Goal: Task Accomplishment & Management: Use online tool/utility

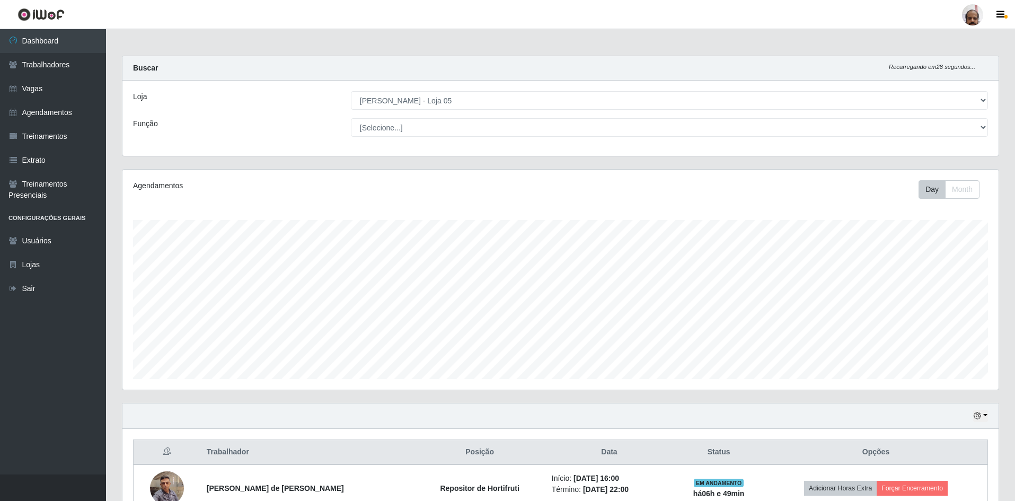
select select "252"
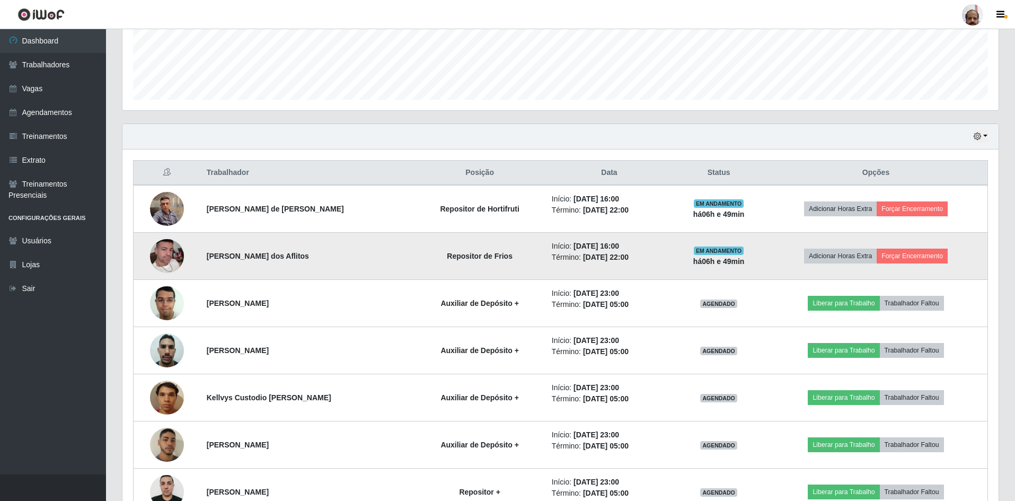
scroll to position [220, 876]
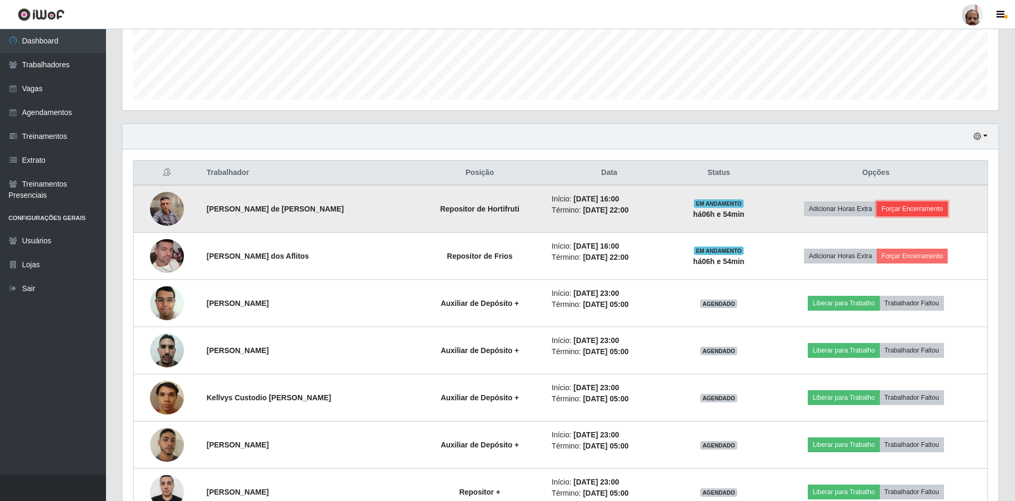
click at [906, 207] on button "Forçar Encerramento" at bounding box center [911, 208] width 71 height 15
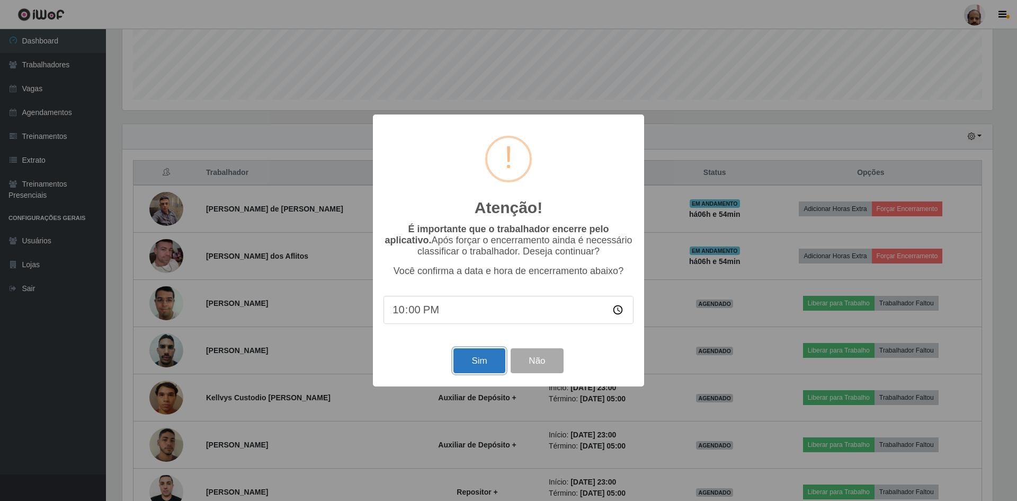
click at [472, 367] on button "Sim" at bounding box center [479, 360] width 51 height 25
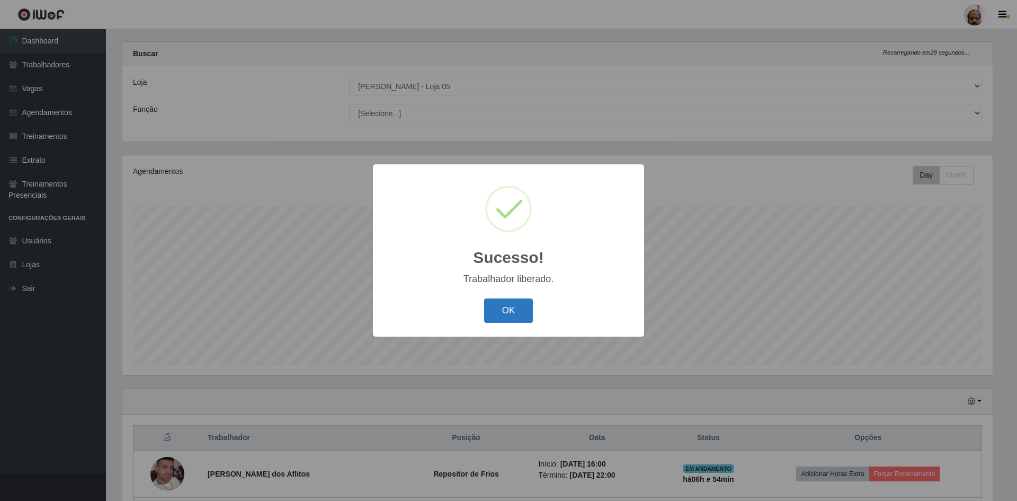
click at [513, 305] on button "OK" at bounding box center [508, 310] width 49 height 25
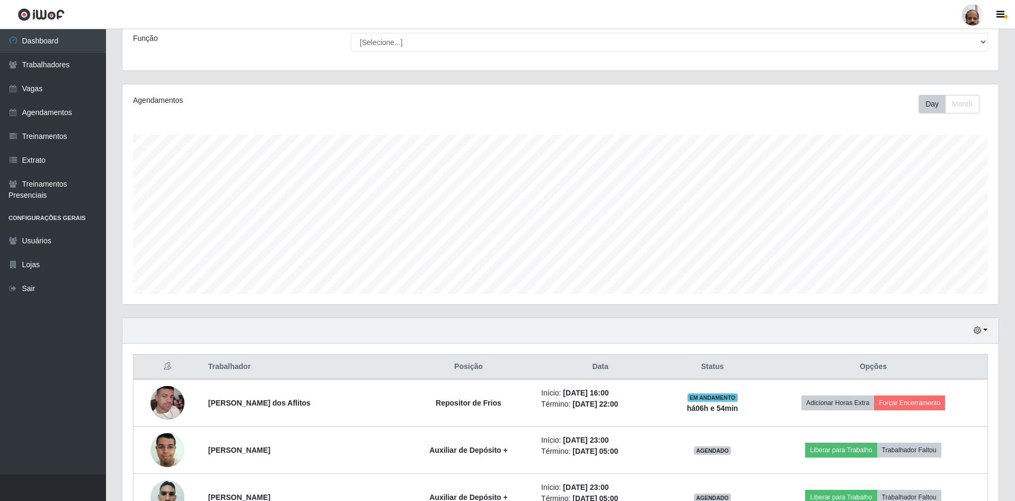
scroll to position [279, 0]
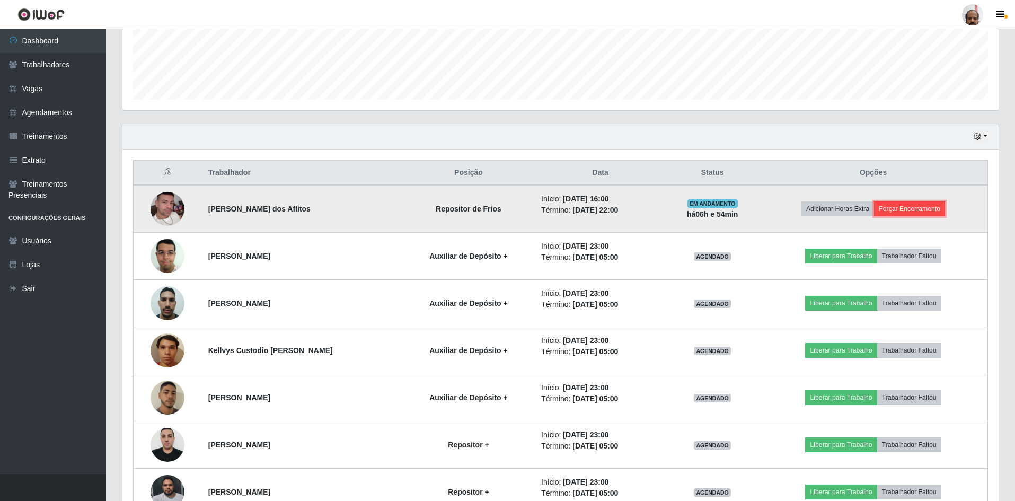
click at [902, 211] on button "Forçar Encerramento" at bounding box center [909, 208] width 71 height 15
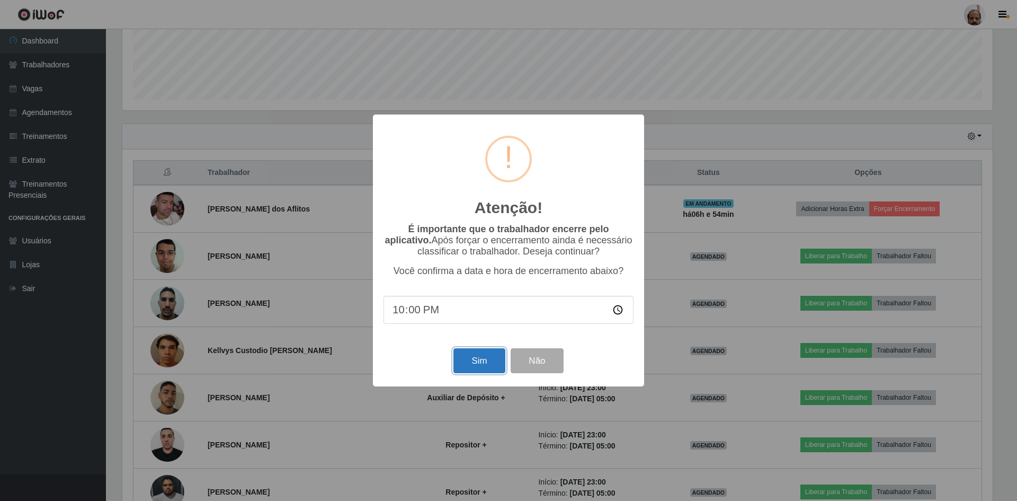
click at [471, 358] on button "Sim" at bounding box center [479, 360] width 51 height 25
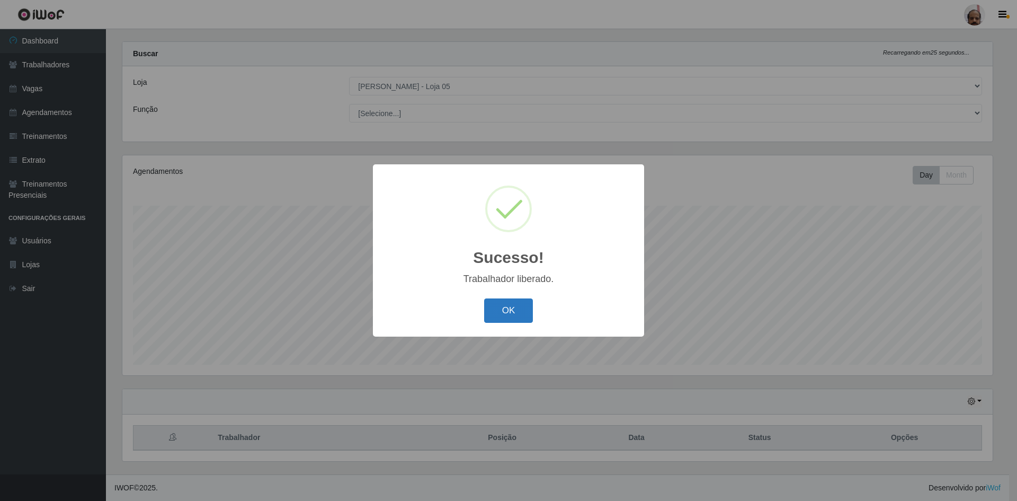
click at [503, 312] on button "OK" at bounding box center [508, 310] width 49 height 25
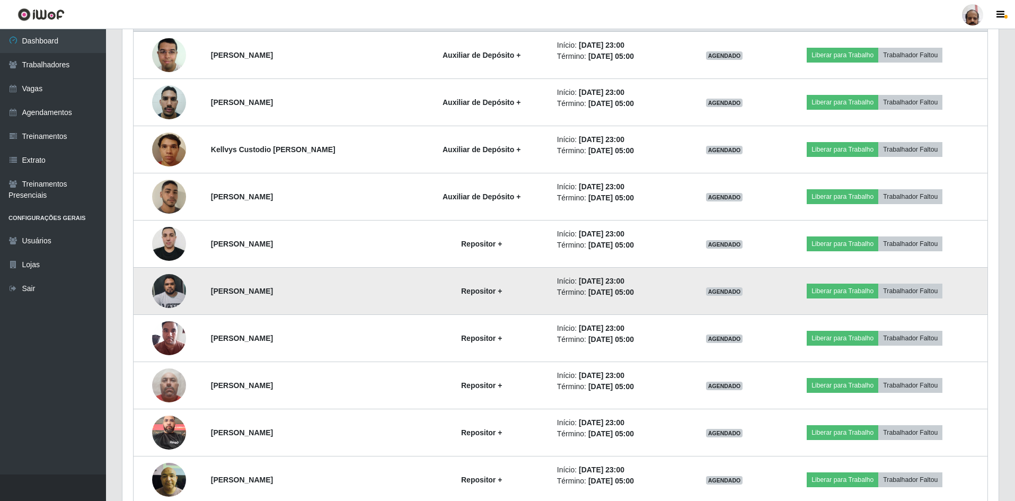
scroll to position [327, 0]
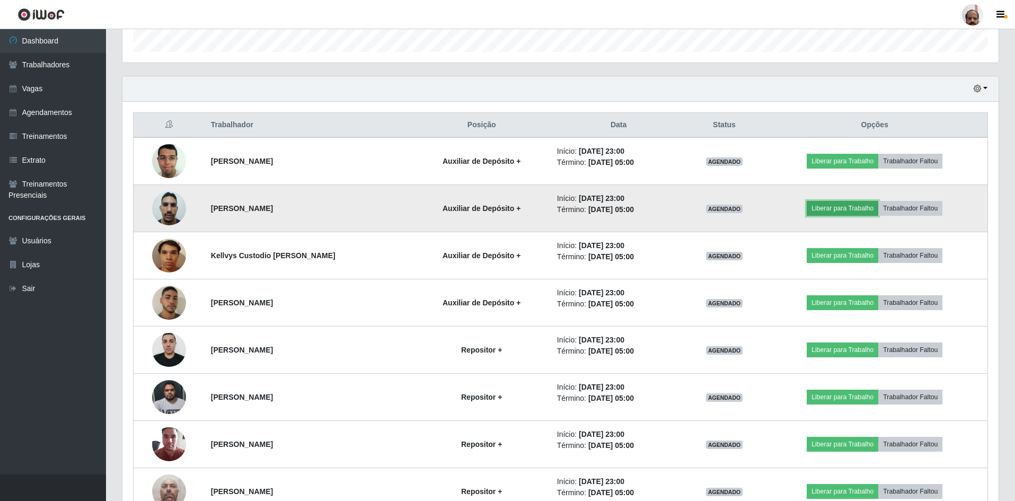
click at [837, 209] on button "Liberar para Trabalho" at bounding box center [842, 208] width 72 height 15
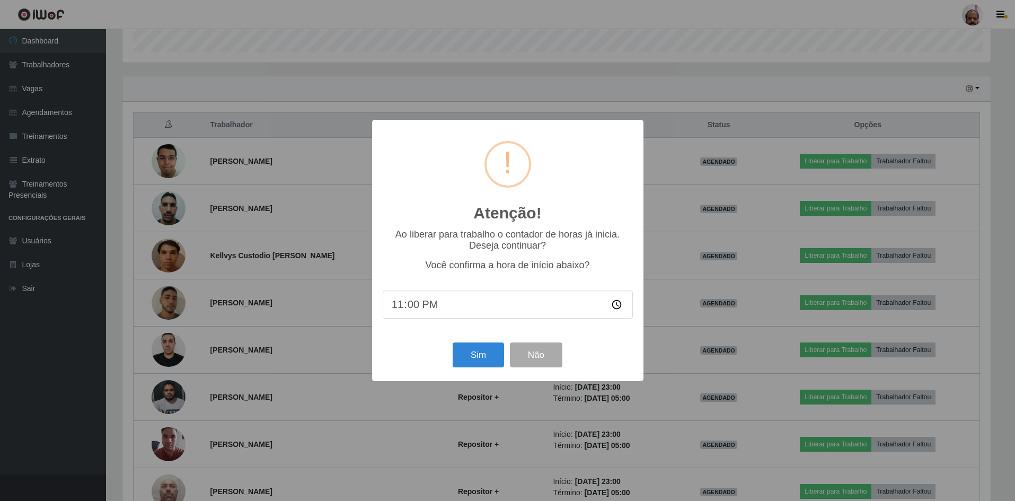
scroll to position [220, 871]
drag, startPoint x: 480, startPoint y: 359, endPoint x: 481, endPoint y: 344, distance: 15.4
click at [481, 359] on button "Sim" at bounding box center [479, 354] width 51 height 25
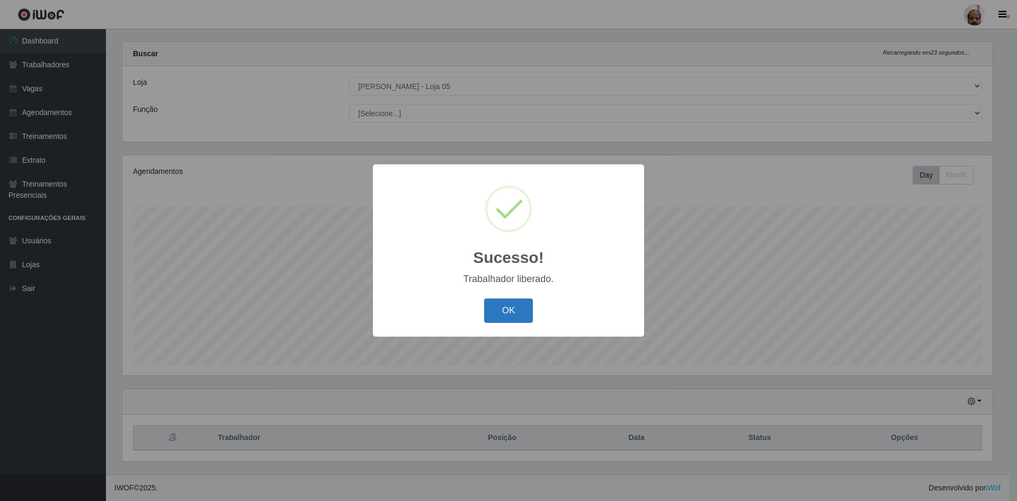
click at [513, 313] on button "OK" at bounding box center [508, 310] width 49 height 25
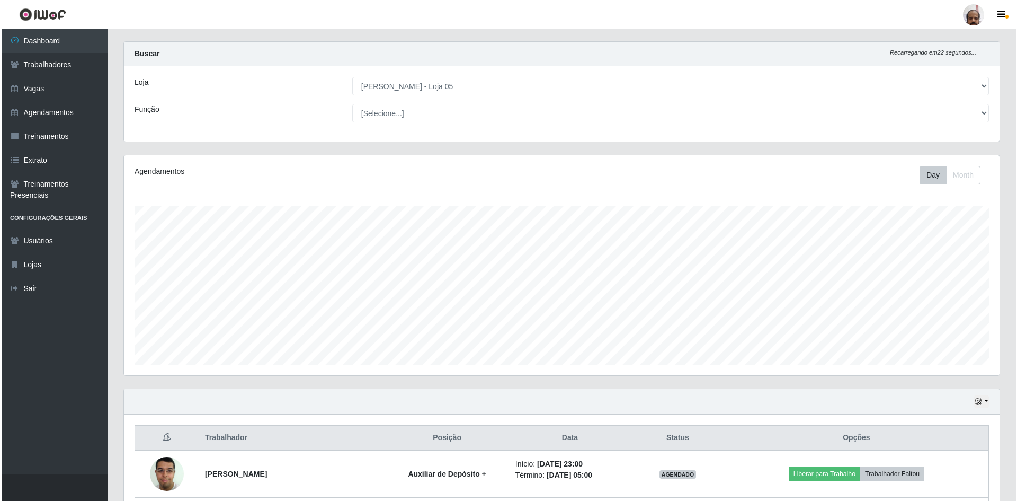
scroll to position [279, 0]
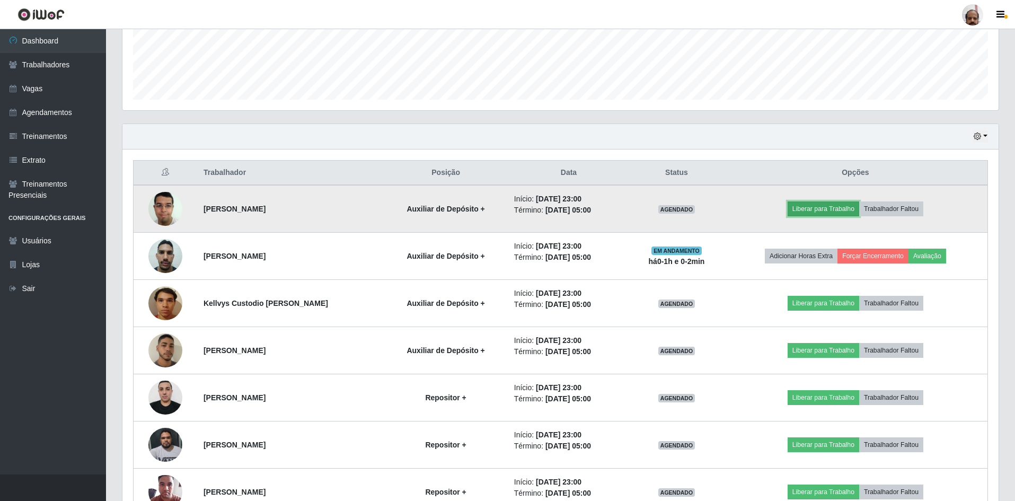
click at [814, 211] on button "Liberar para Trabalho" at bounding box center [823, 208] width 72 height 15
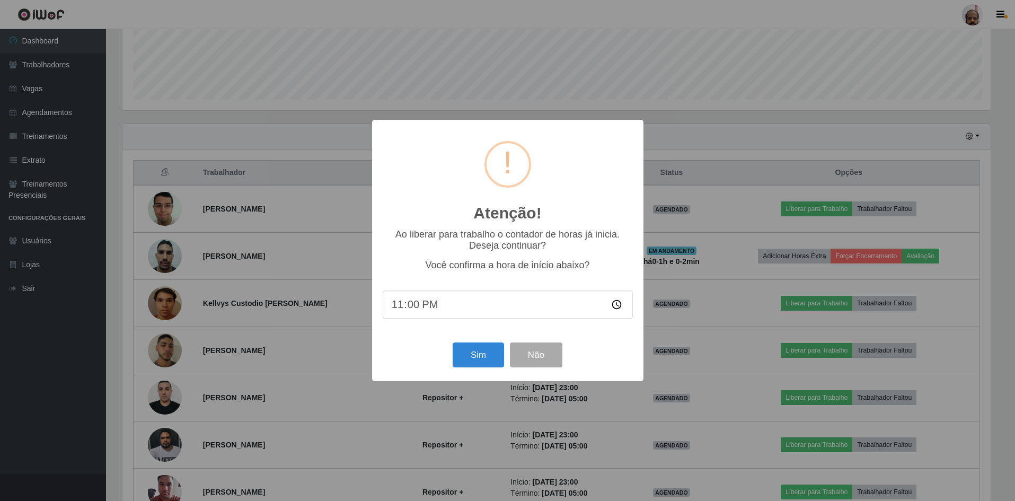
scroll to position [220, 871]
click at [473, 356] on button "Sim" at bounding box center [479, 354] width 51 height 25
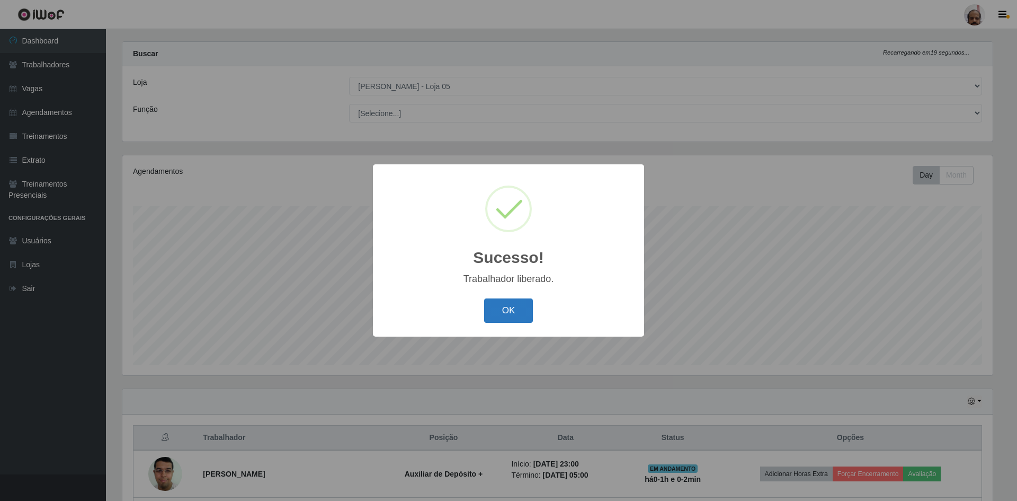
click at [515, 309] on button "OK" at bounding box center [508, 310] width 49 height 25
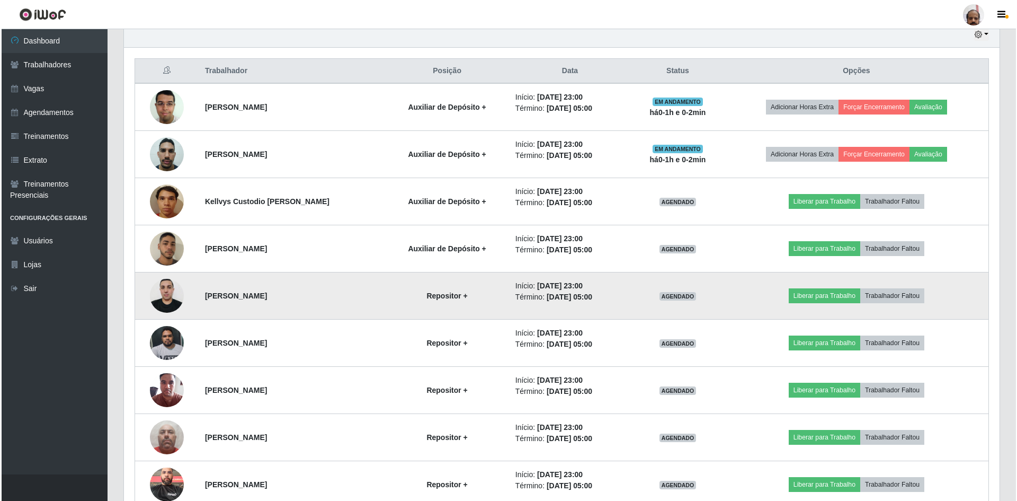
scroll to position [385, 0]
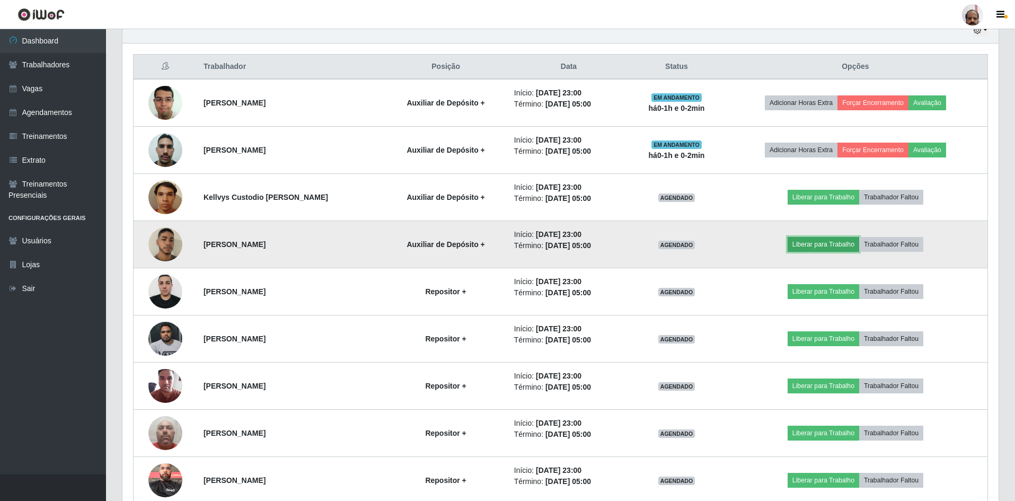
click at [821, 245] on button "Liberar para Trabalho" at bounding box center [823, 244] width 72 height 15
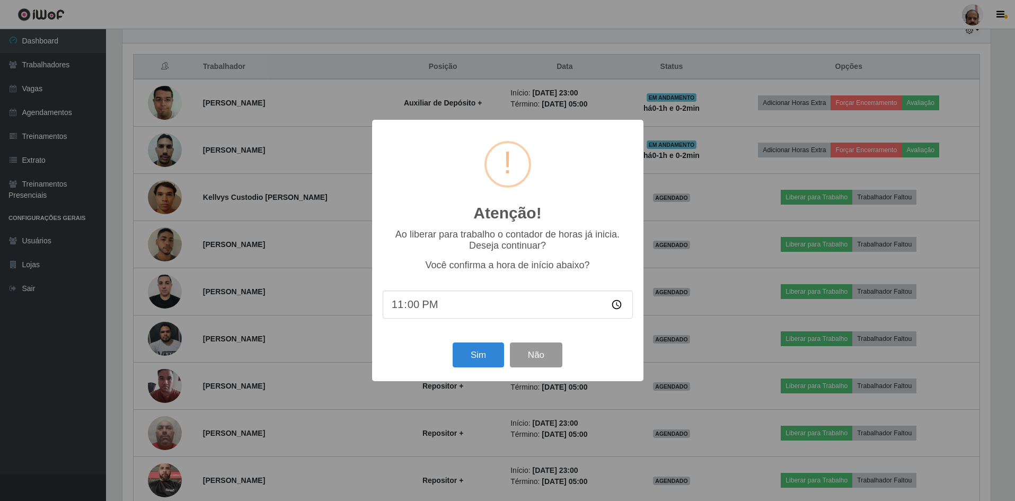
scroll to position [220, 871]
click at [478, 361] on button "Sim" at bounding box center [479, 354] width 51 height 25
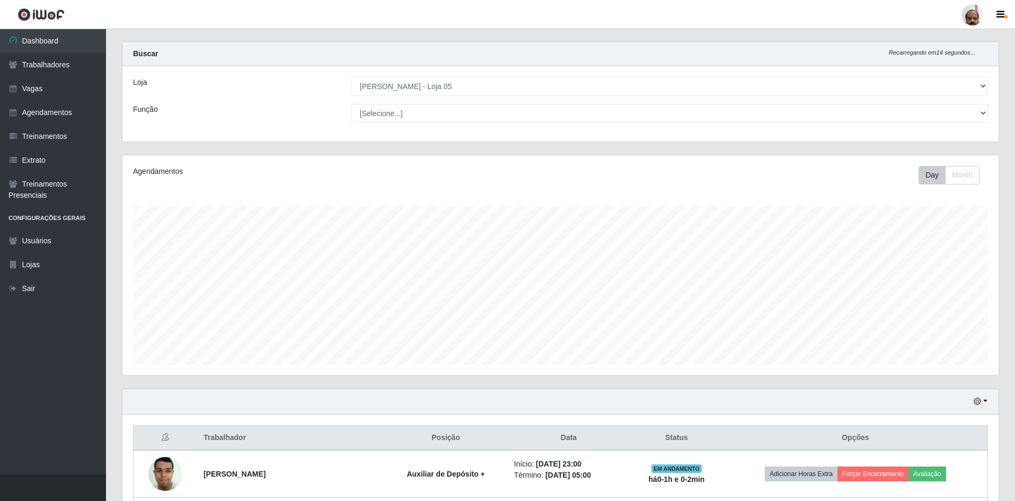
scroll to position [0, 0]
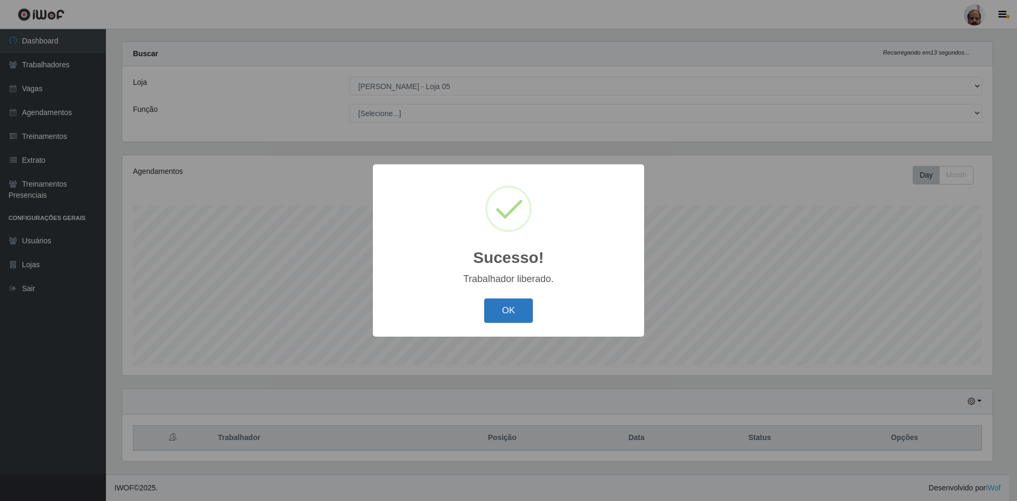
click at [518, 304] on button "OK" at bounding box center [508, 310] width 49 height 25
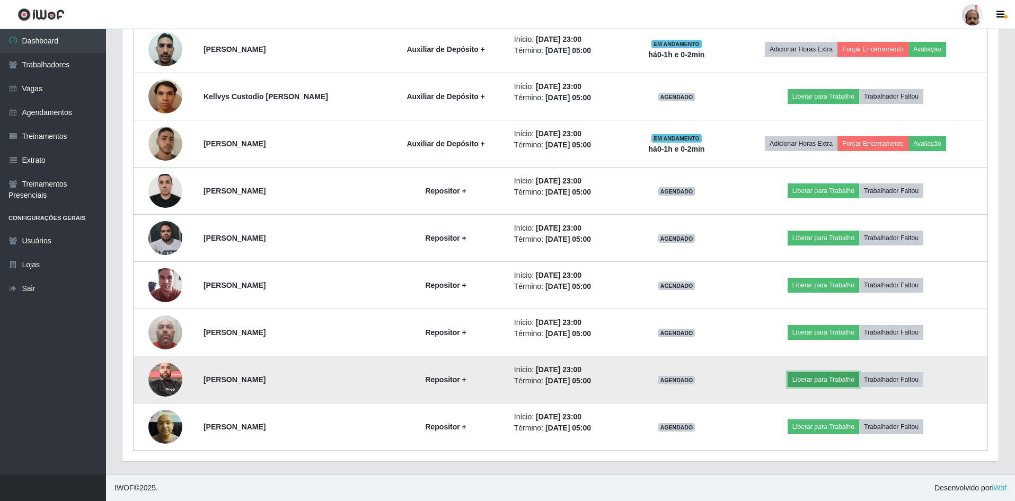
click at [802, 381] on button "Liberar para Trabalho" at bounding box center [823, 379] width 72 height 15
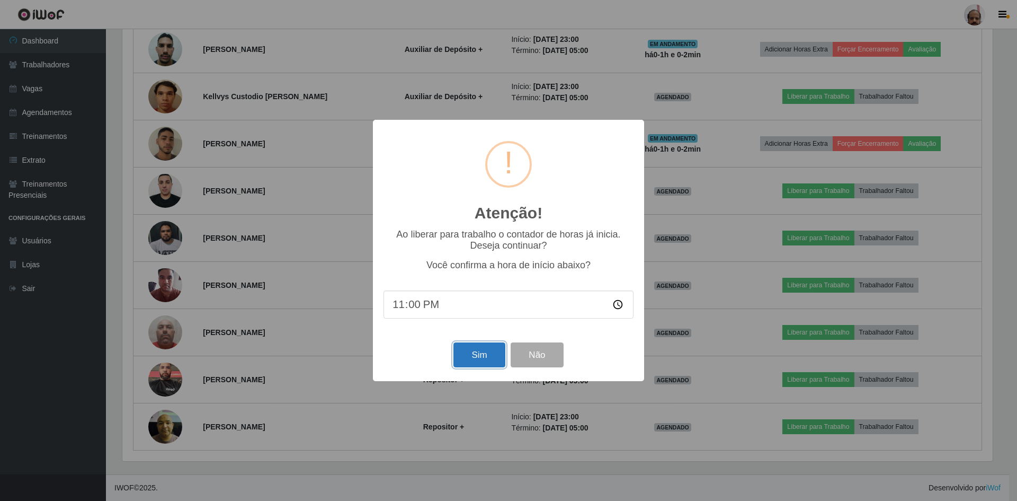
click at [469, 352] on button "Sim" at bounding box center [479, 354] width 51 height 25
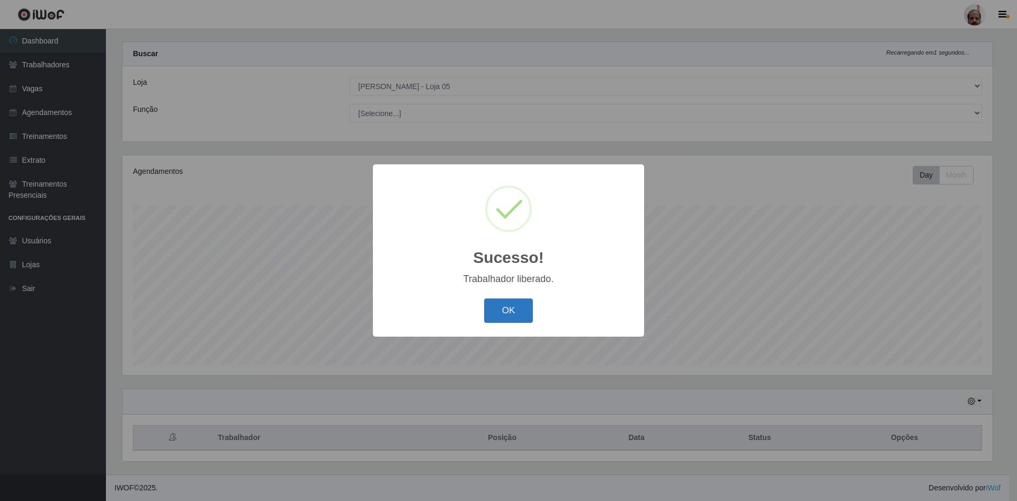
click at [516, 316] on button "OK" at bounding box center [508, 310] width 49 height 25
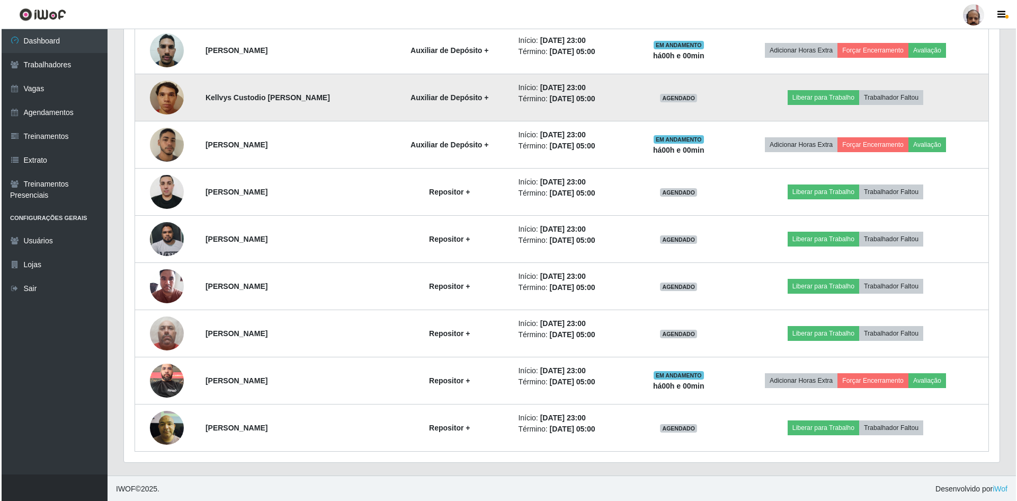
scroll to position [486, 0]
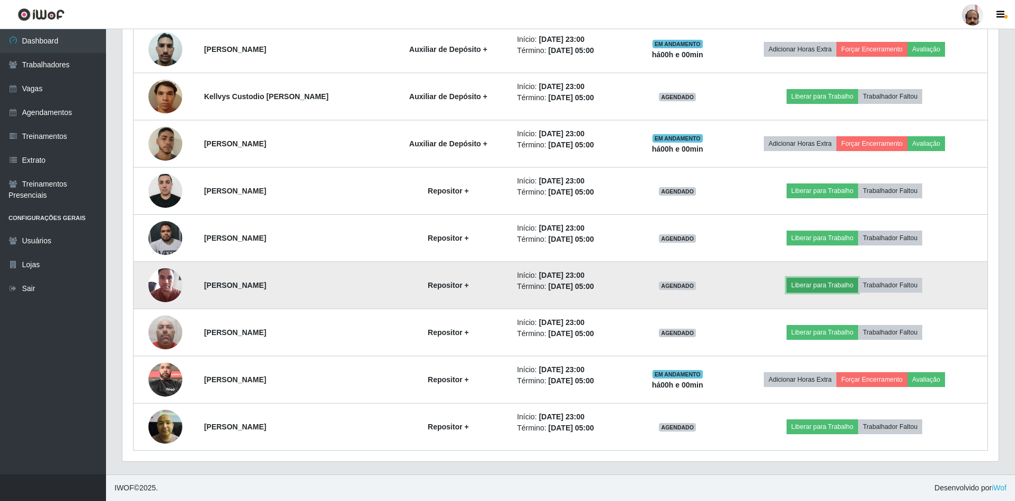
click at [811, 287] on button "Liberar para Trabalho" at bounding box center [822, 285] width 72 height 15
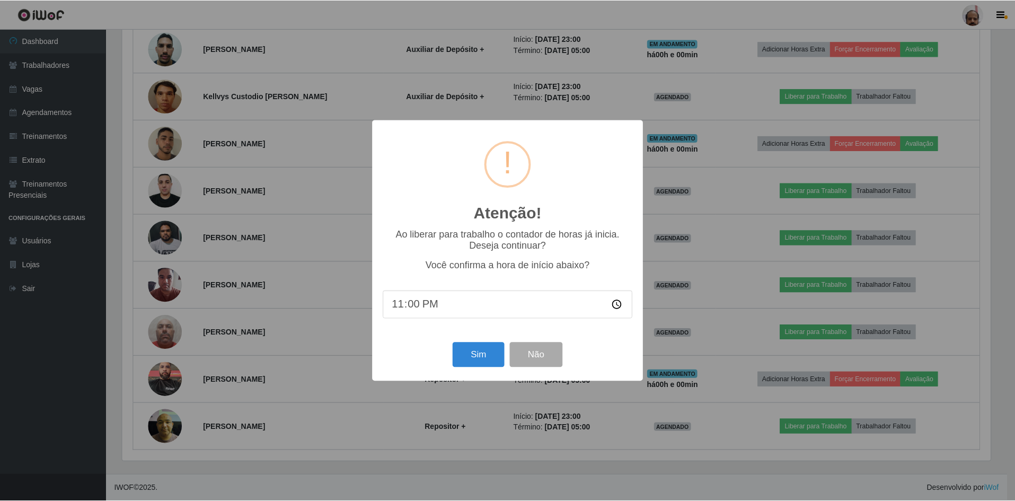
scroll to position [220, 871]
click at [477, 355] on button "Sim" at bounding box center [479, 354] width 51 height 25
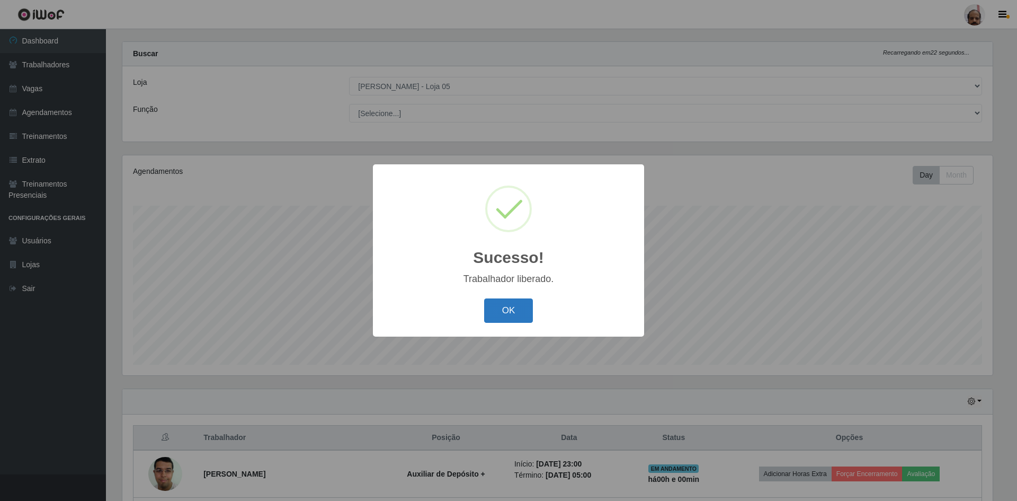
click at [514, 310] on button "OK" at bounding box center [508, 310] width 49 height 25
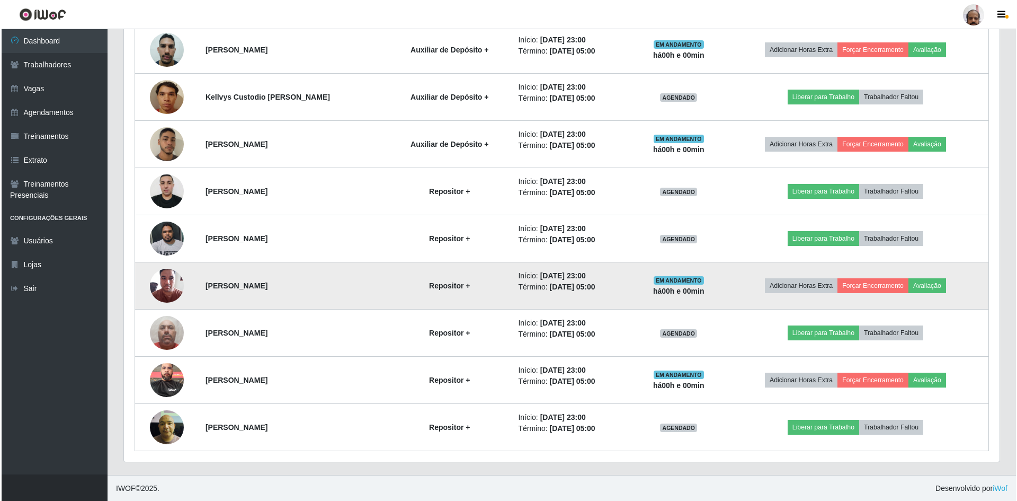
scroll to position [486, 0]
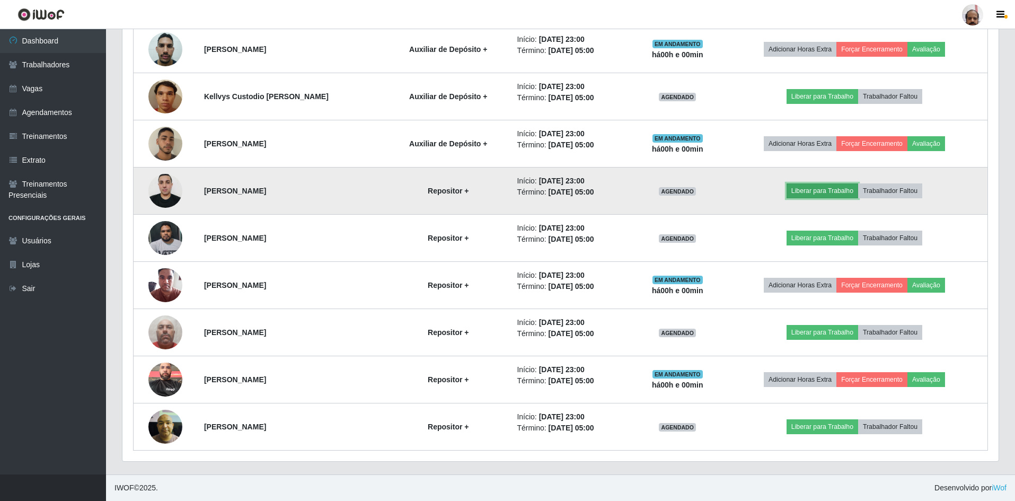
click at [806, 194] on button "Liberar para Trabalho" at bounding box center [822, 190] width 72 height 15
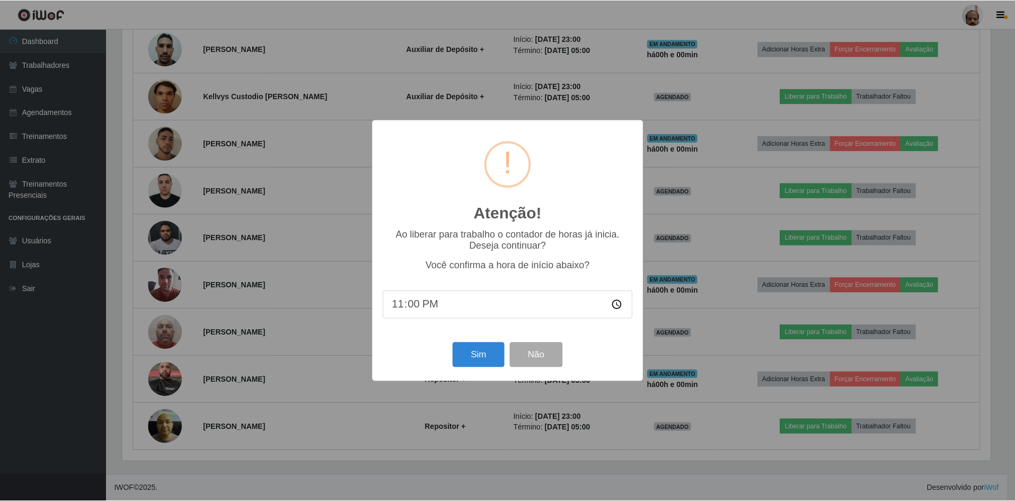
scroll to position [220, 871]
click at [493, 350] on button "Sim" at bounding box center [479, 354] width 51 height 25
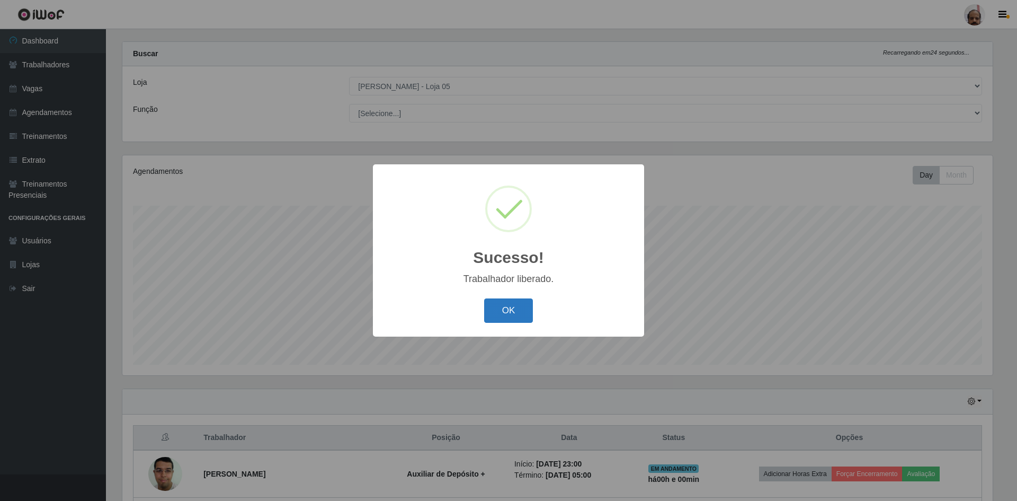
click at [523, 310] on button "OK" at bounding box center [508, 310] width 49 height 25
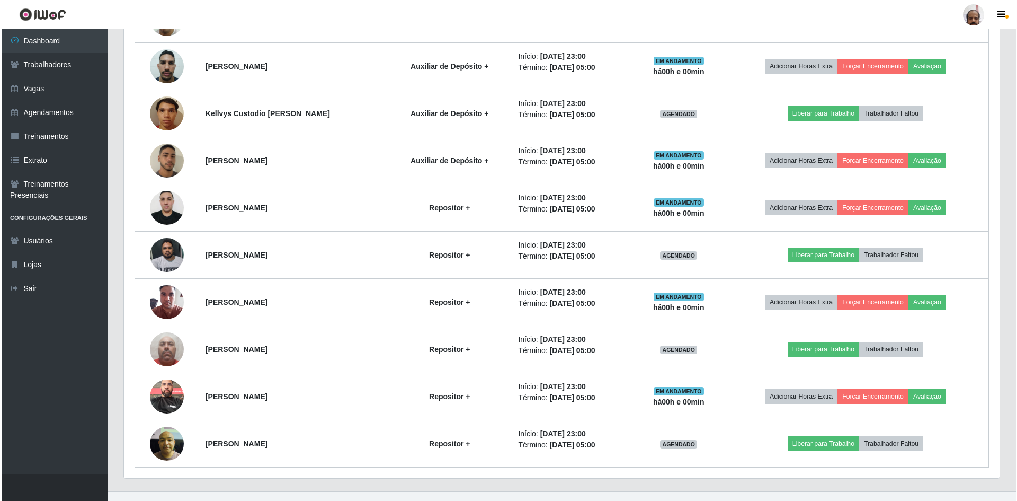
scroll to position [486, 0]
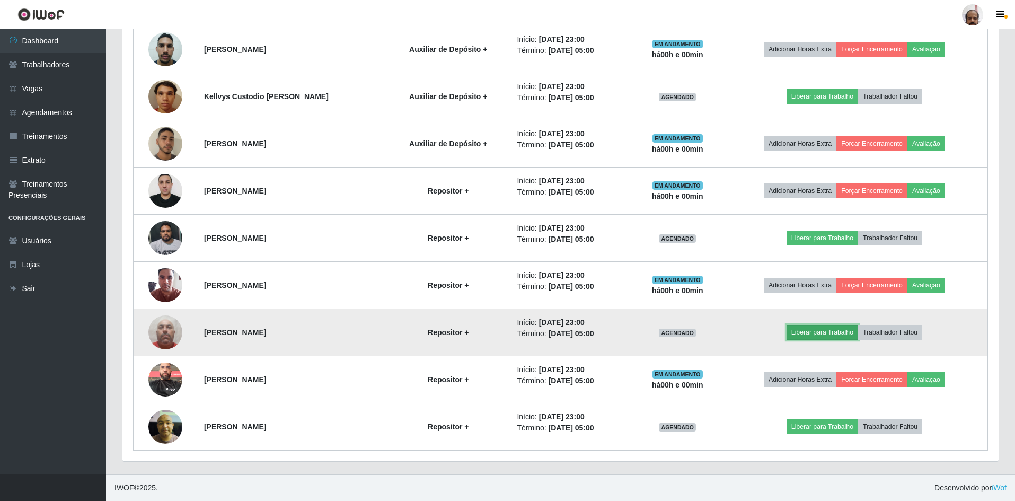
click at [811, 340] on button "Liberar para Trabalho" at bounding box center [822, 332] width 72 height 15
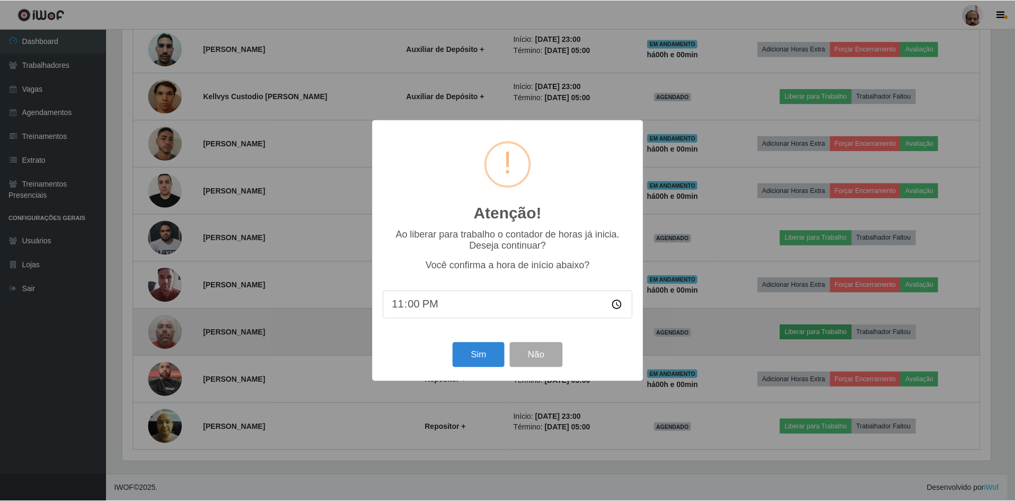
scroll to position [220, 871]
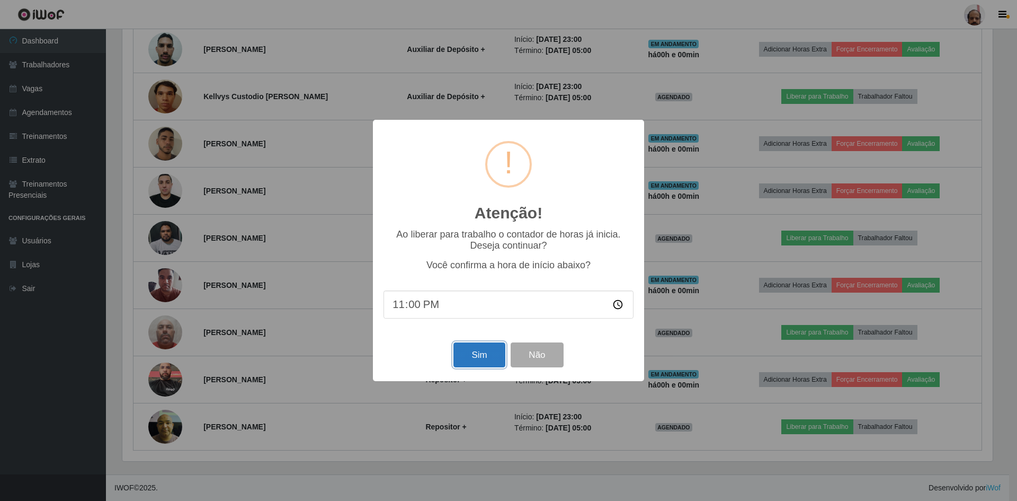
click at [469, 354] on button "Sim" at bounding box center [479, 354] width 51 height 25
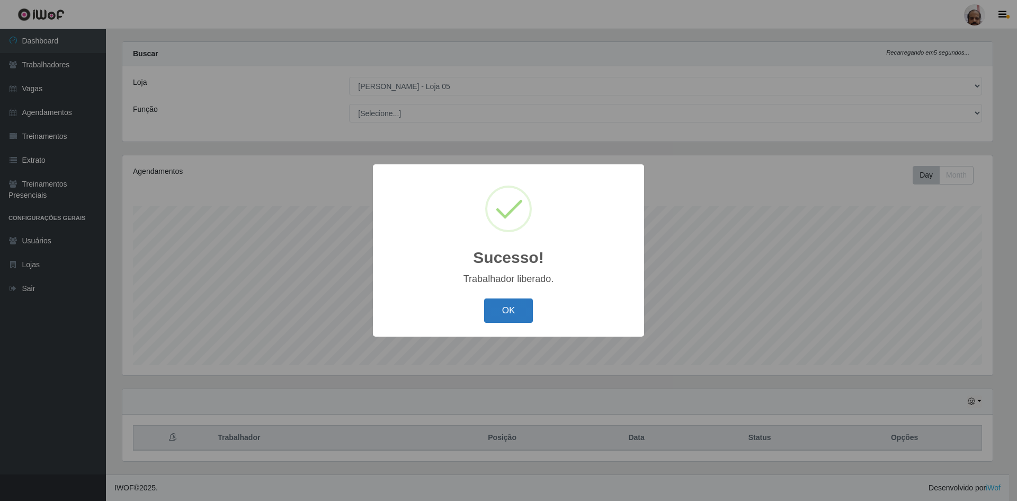
click at [504, 310] on button "OK" at bounding box center [508, 310] width 49 height 25
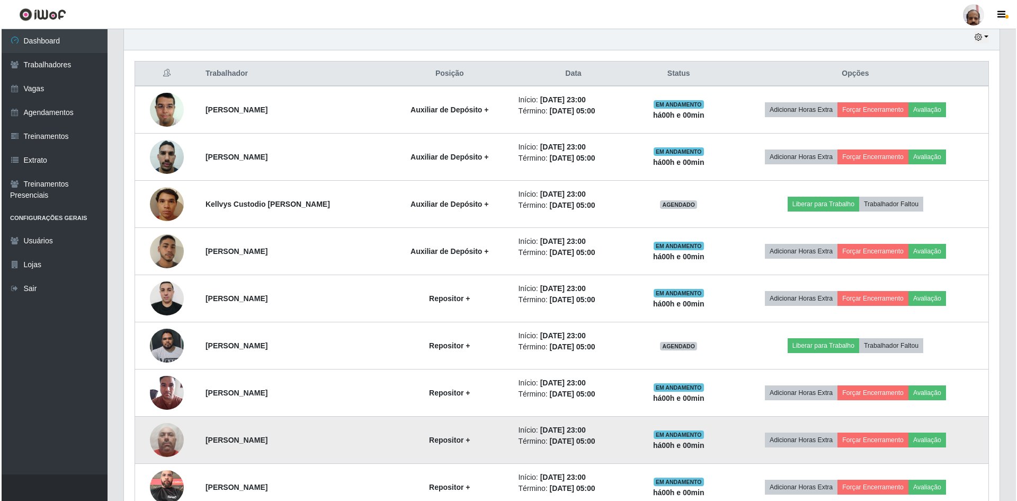
scroll to position [486, 0]
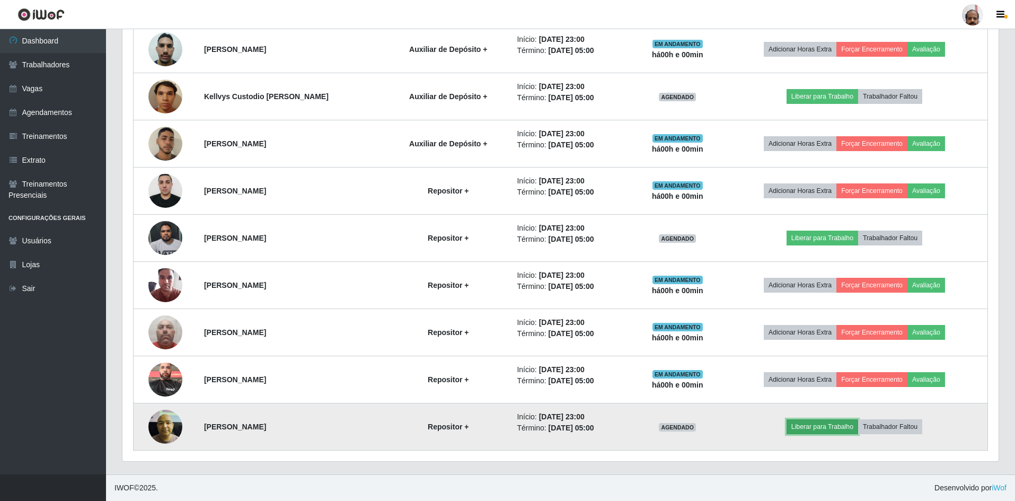
click at [810, 424] on button "Liberar para Trabalho" at bounding box center [822, 426] width 72 height 15
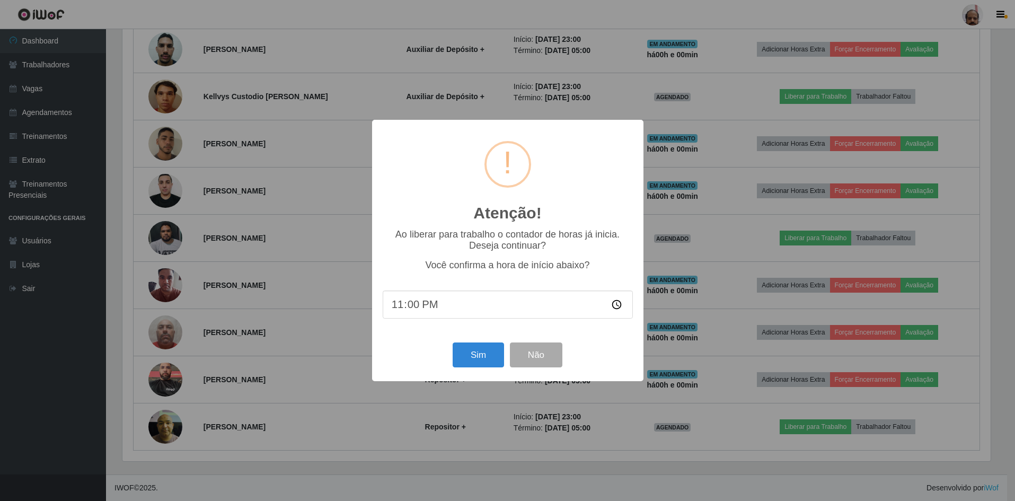
scroll to position [220, 871]
click at [480, 358] on button "Sim" at bounding box center [479, 354] width 51 height 25
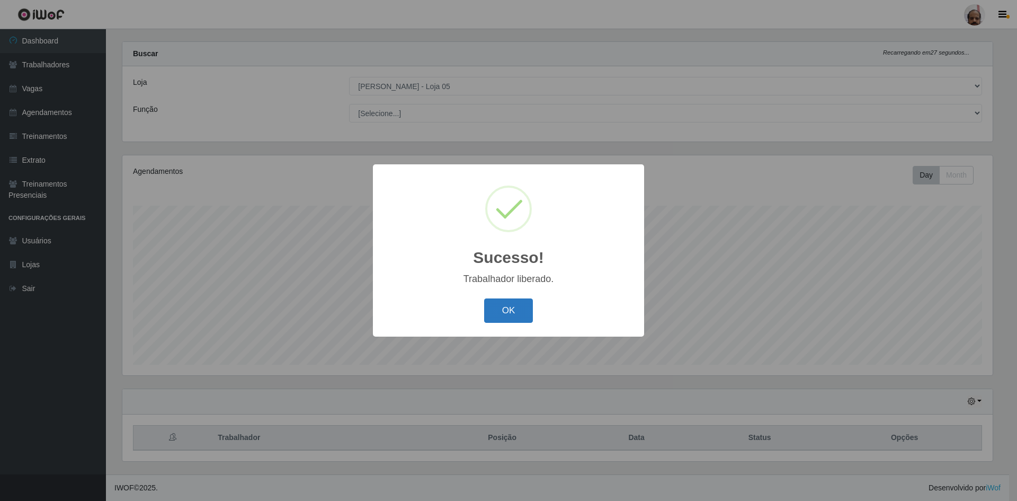
click at [498, 312] on button "OK" at bounding box center [508, 310] width 49 height 25
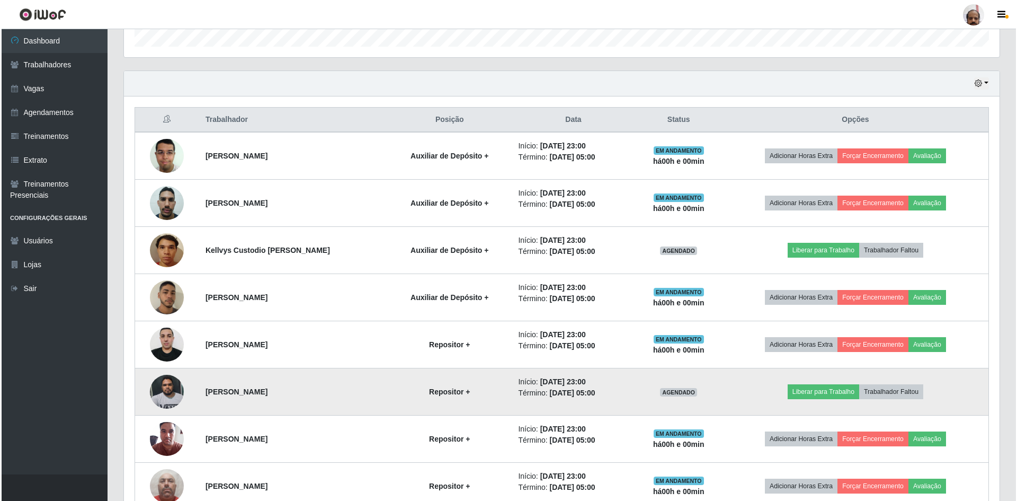
scroll to position [385, 0]
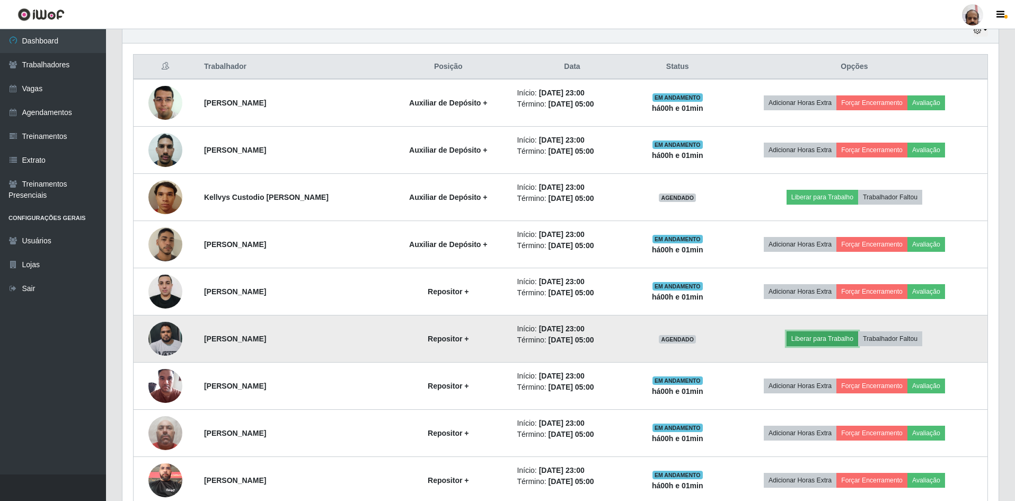
click at [806, 338] on button "Liberar para Trabalho" at bounding box center [822, 338] width 72 height 15
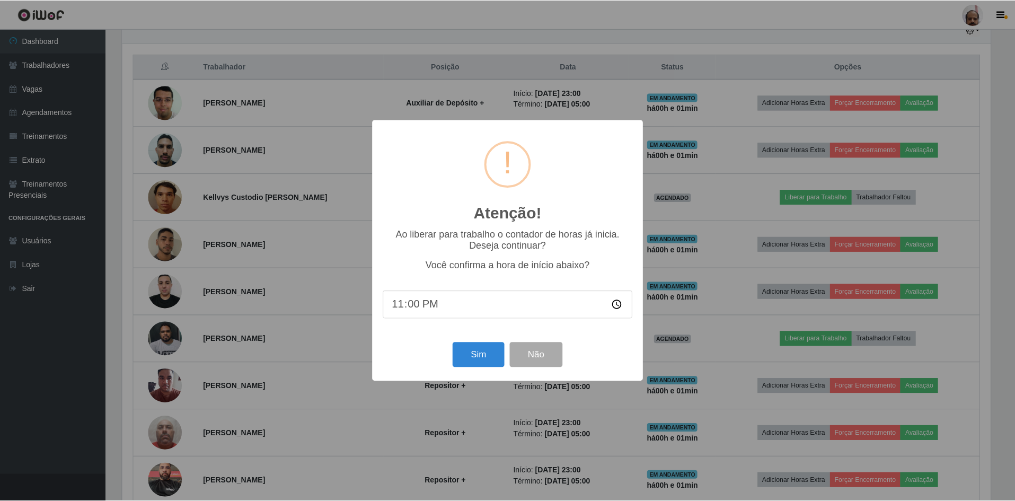
scroll to position [220, 871]
click at [499, 356] on button "Sim" at bounding box center [479, 354] width 51 height 25
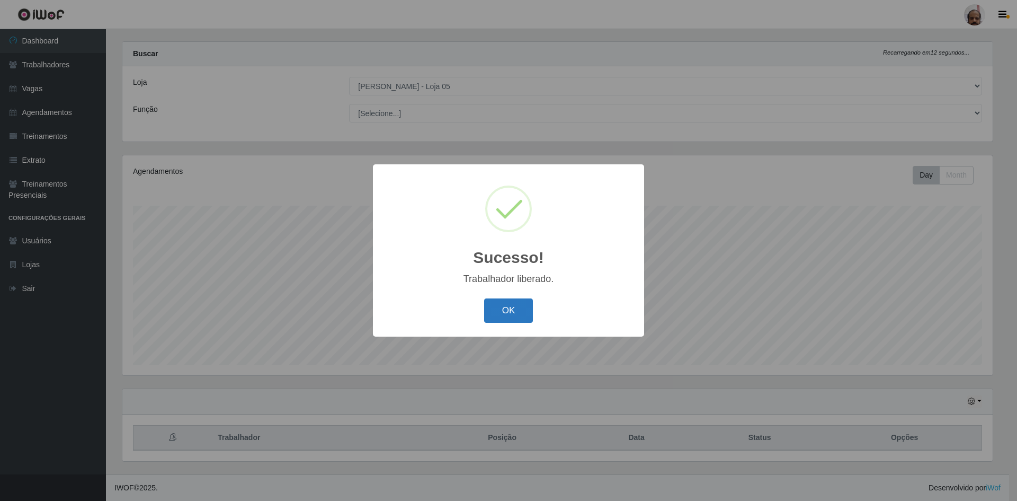
click at [510, 314] on button "OK" at bounding box center [508, 310] width 49 height 25
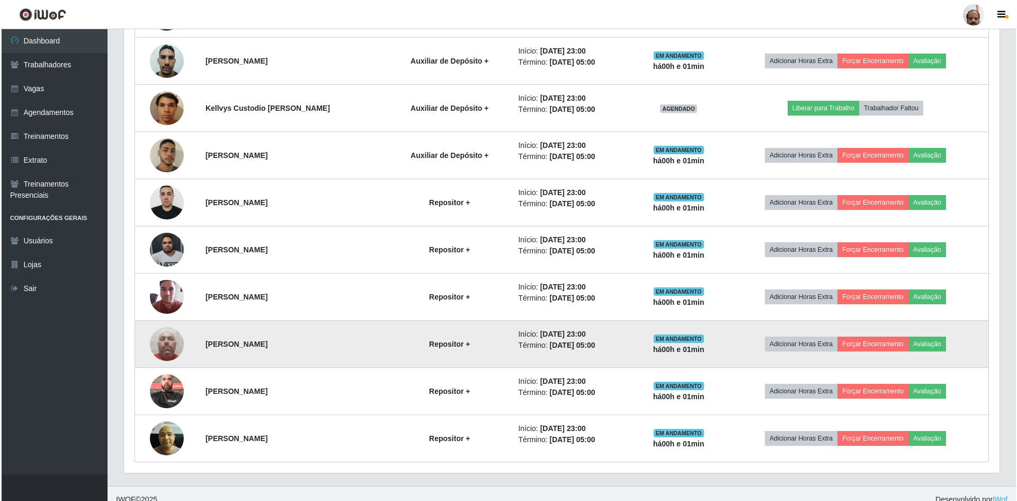
scroll to position [486, 0]
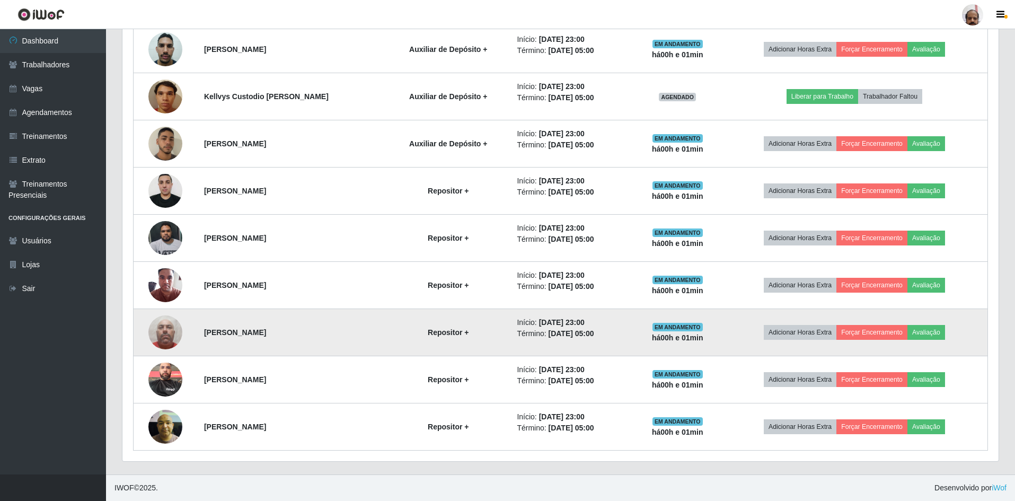
click at [165, 334] on img at bounding box center [165, 331] width 34 height 45
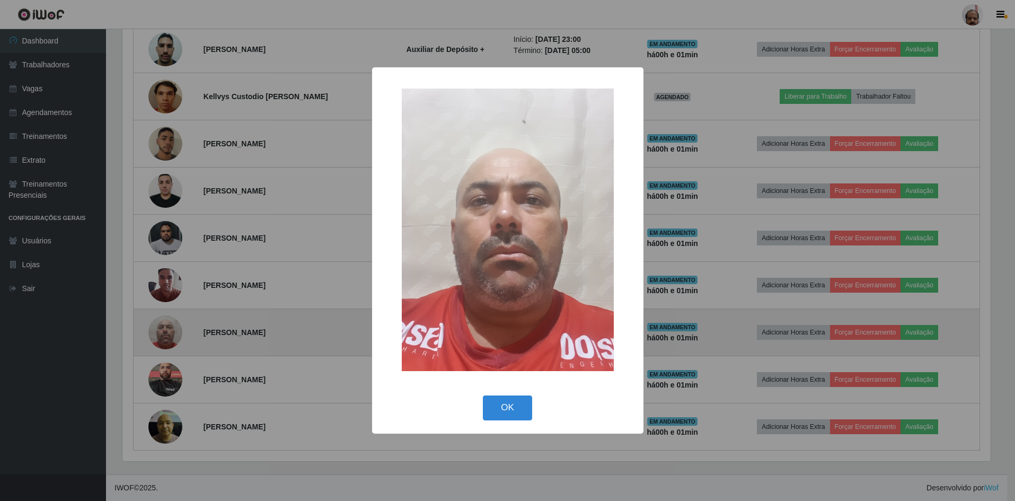
scroll to position [220, 871]
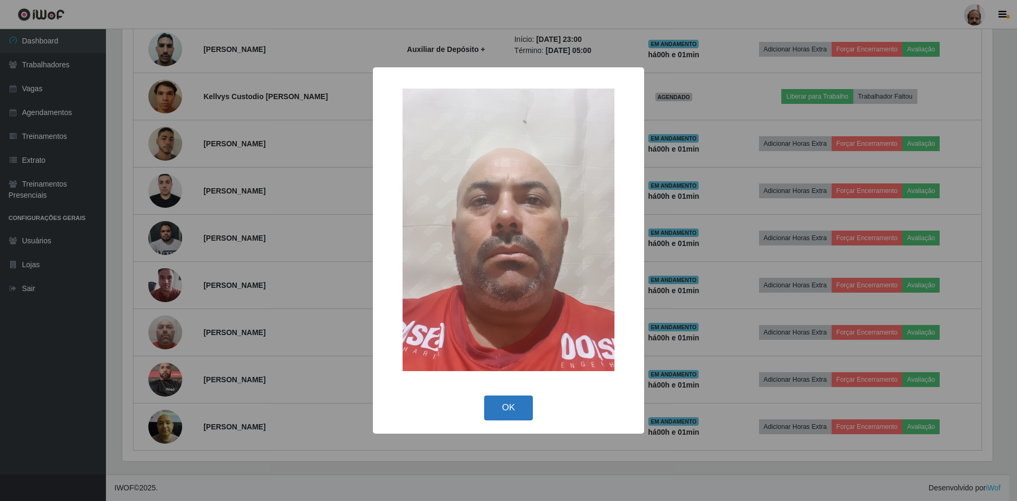
click at [513, 410] on button "OK" at bounding box center [508, 407] width 49 height 25
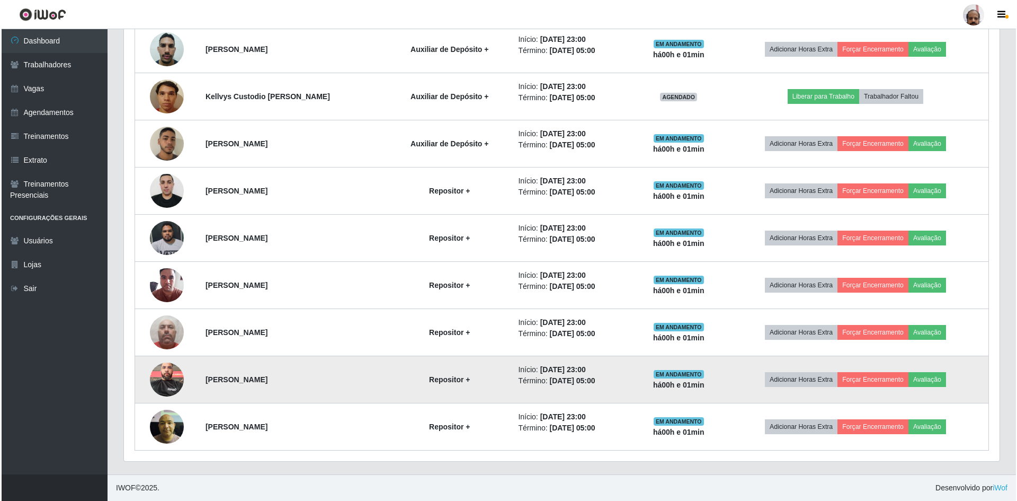
scroll to position [220, 876]
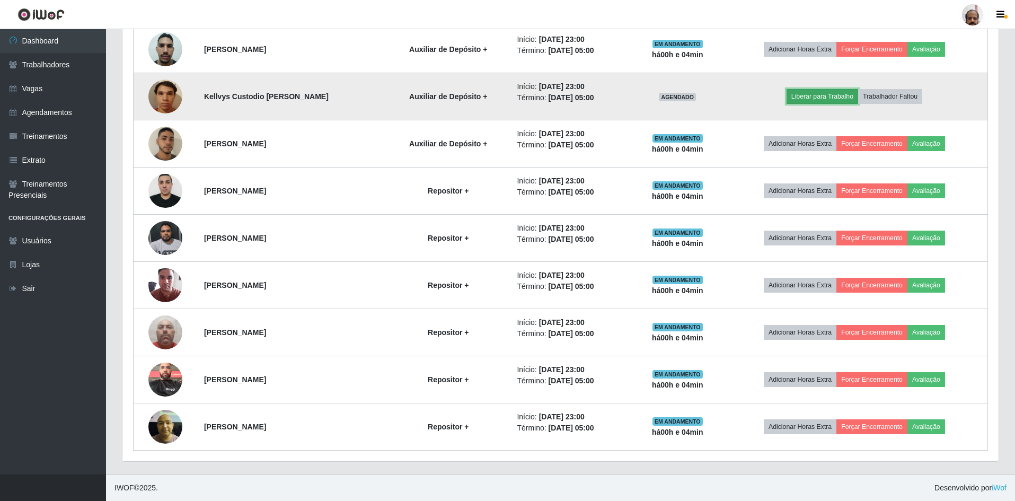
click at [812, 94] on button "Liberar para Trabalho" at bounding box center [822, 96] width 72 height 15
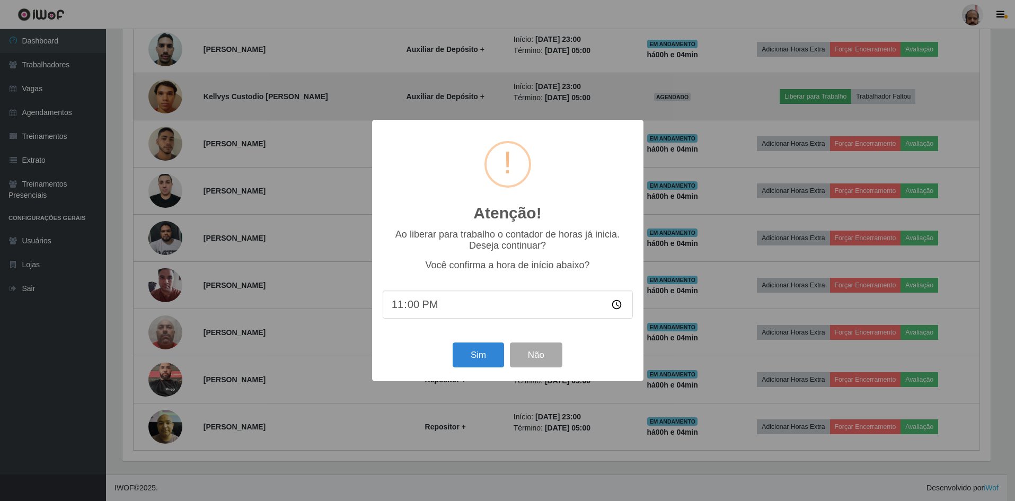
scroll to position [220, 871]
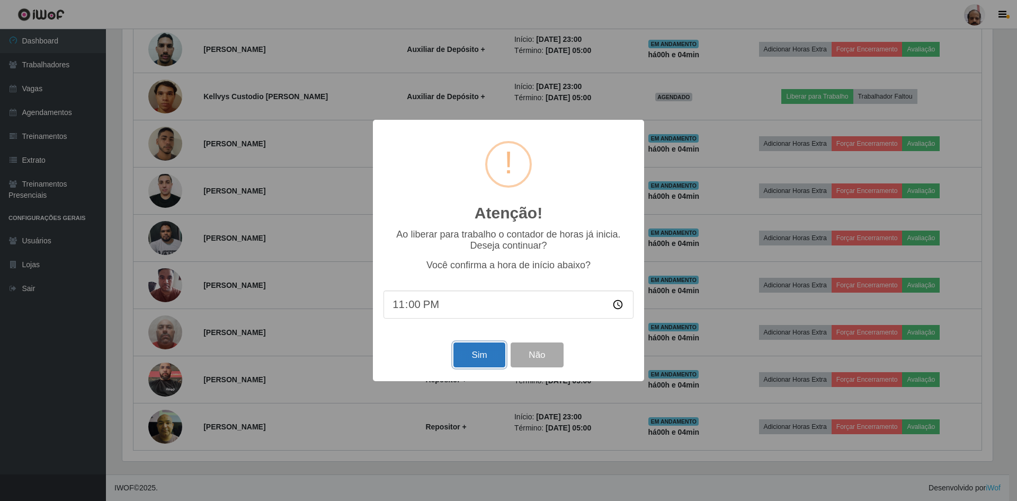
click at [491, 362] on button "Sim" at bounding box center [479, 354] width 51 height 25
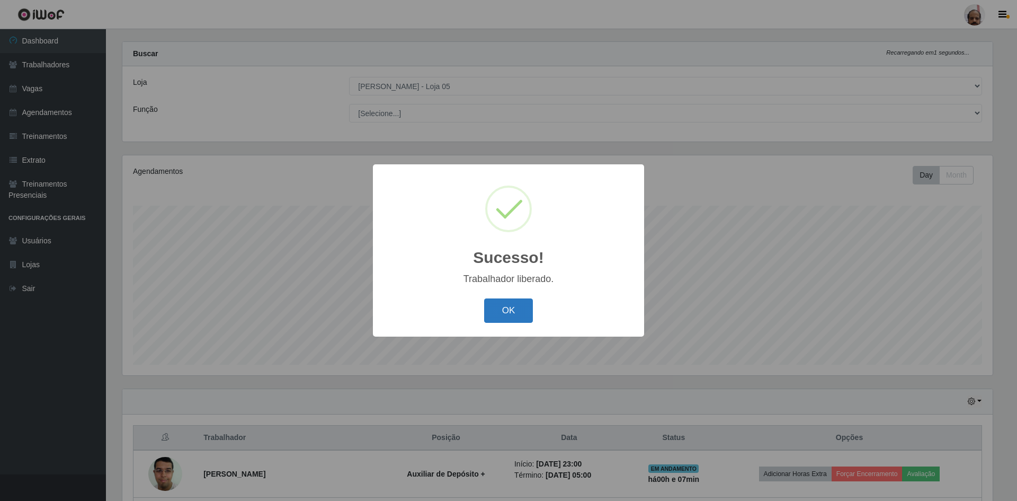
click at [507, 306] on button "OK" at bounding box center [508, 310] width 49 height 25
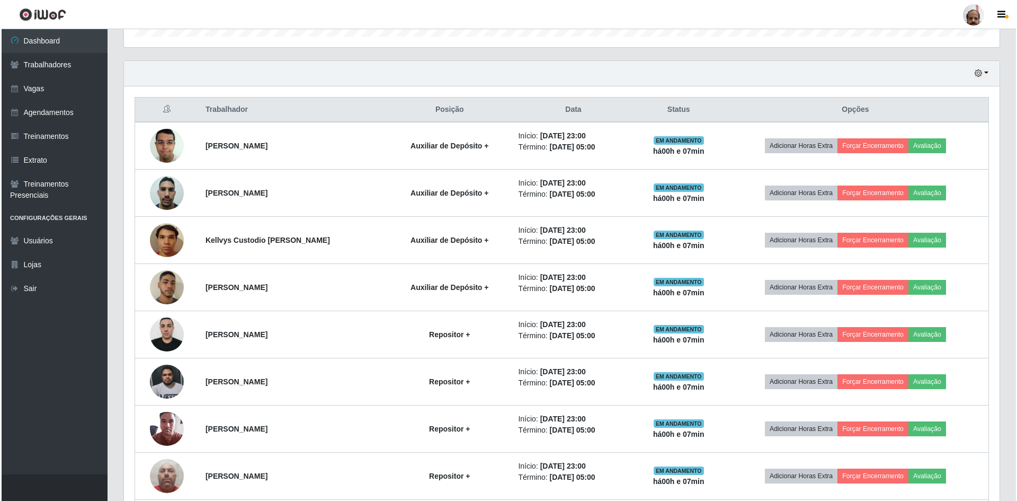
scroll to position [486, 0]
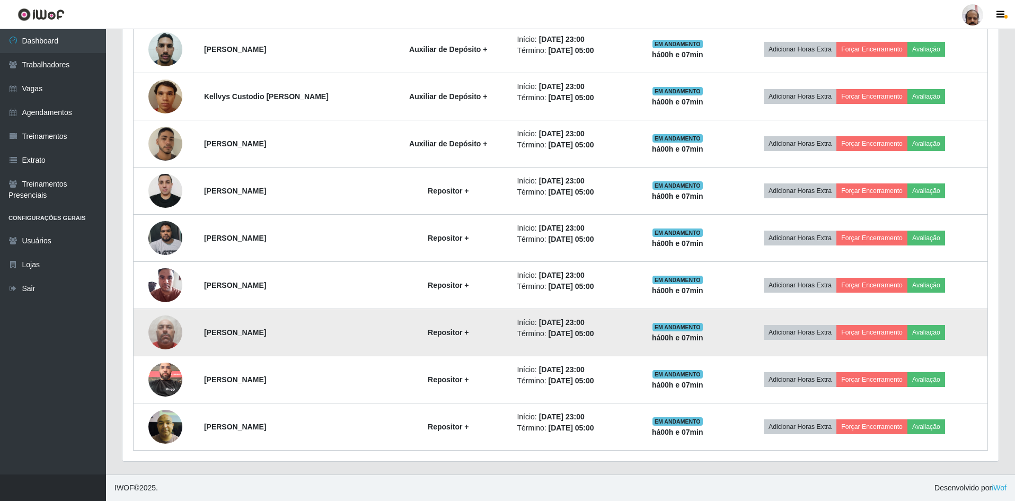
click at [161, 334] on img at bounding box center [165, 331] width 34 height 45
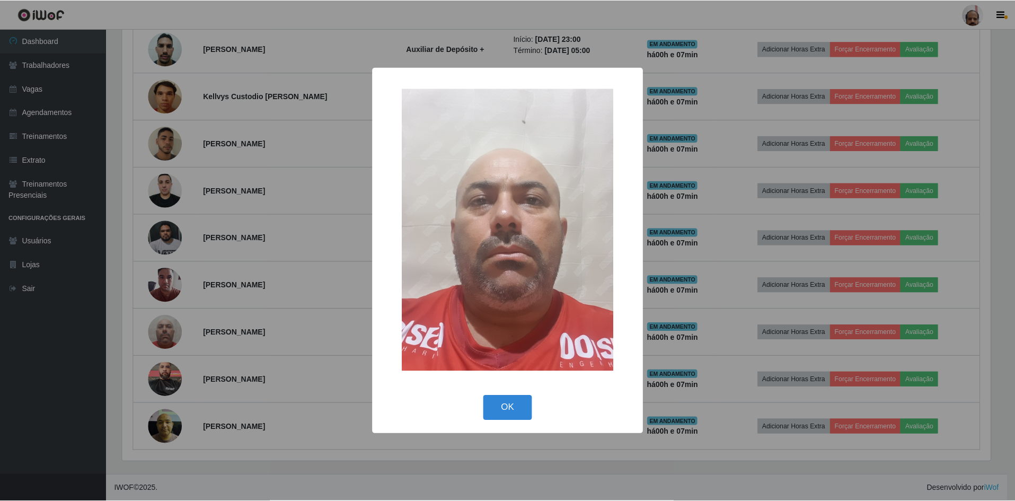
scroll to position [220, 871]
drag, startPoint x: 501, startPoint y: 412, endPoint x: 547, endPoint y: 390, distance: 51.0
click at [501, 411] on button "OK" at bounding box center [508, 407] width 49 height 25
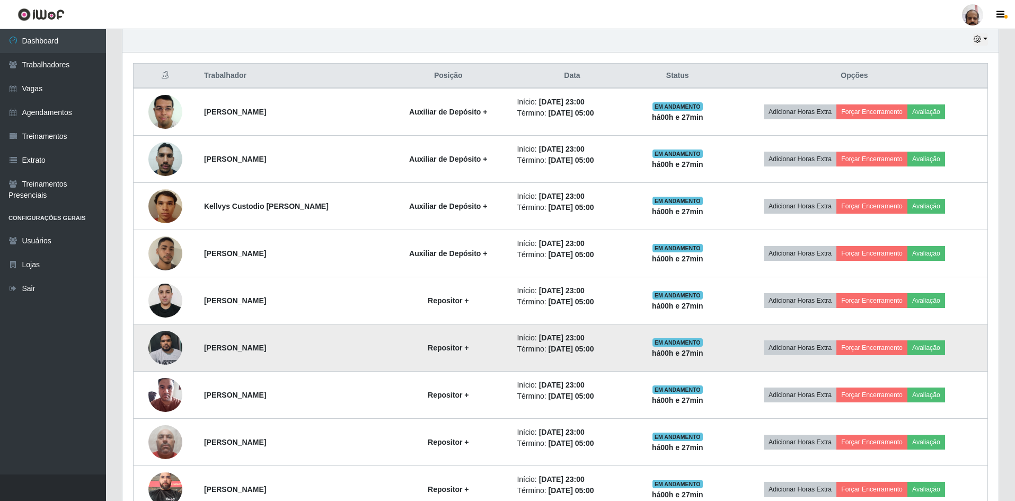
scroll to position [168, 0]
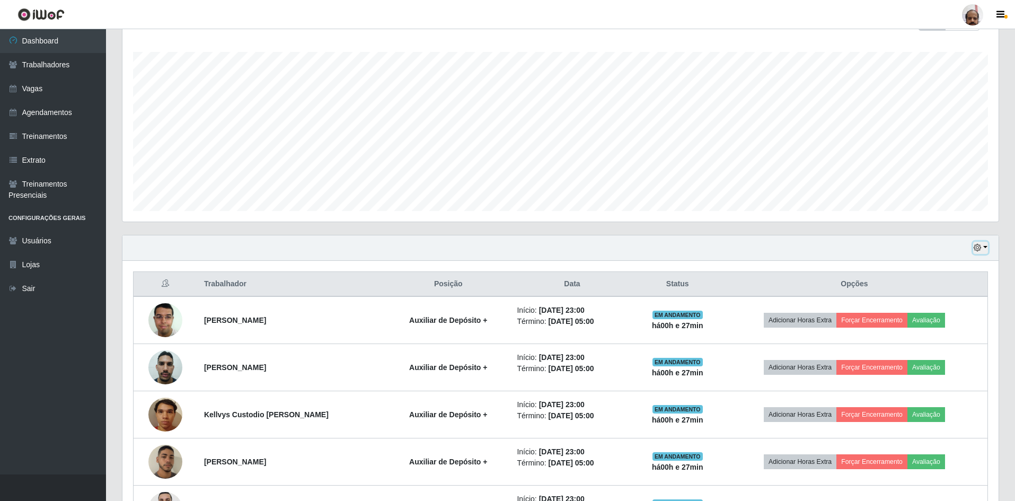
click at [979, 246] on icon "button" at bounding box center [976, 247] width 7 height 7
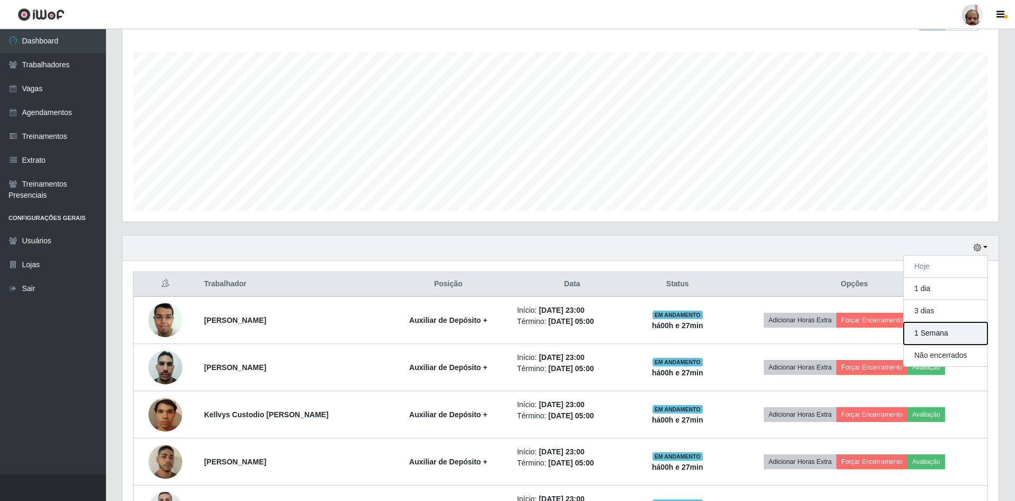
click at [926, 336] on button "1 Semana" at bounding box center [945, 333] width 84 height 22
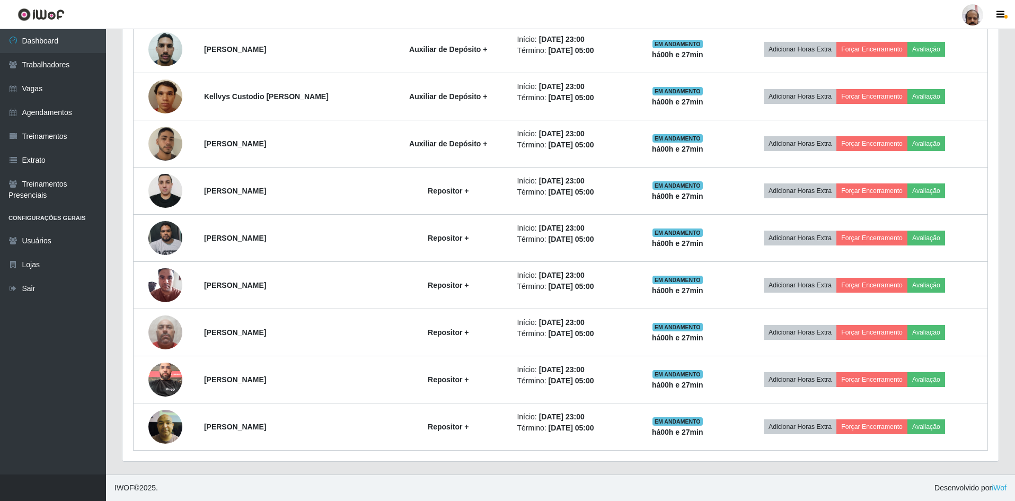
scroll to position [221, 0]
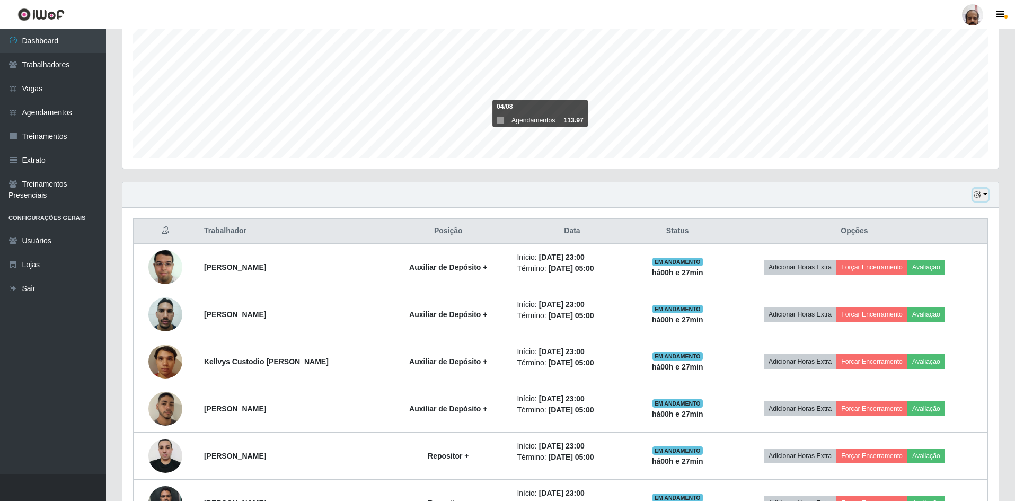
click at [978, 192] on icon "button" at bounding box center [976, 194] width 7 height 7
click at [933, 261] on button "3 dias" at bounding box center [945, 258] width 84 height 22
click at [983, 188] on div "Hoje 1 dia 3 dias 1 Semana Não encerrados" at bounding box center [560, 194] width 876 height 25
click at [983, 195] on button "button" at bounding box center [980, 195] width 15 height 12
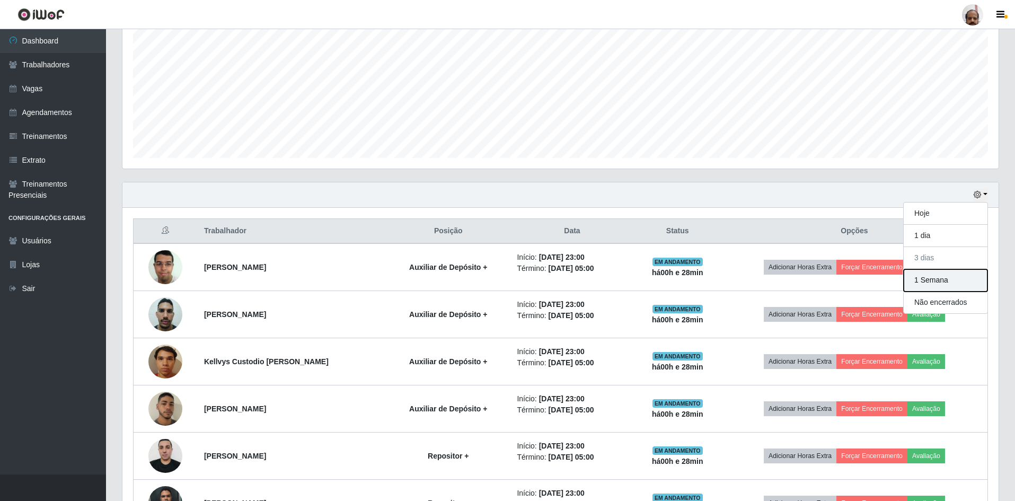
click at [933, 285] on button "1 Semana" at bounding box center [945, 280] width 84 height 22
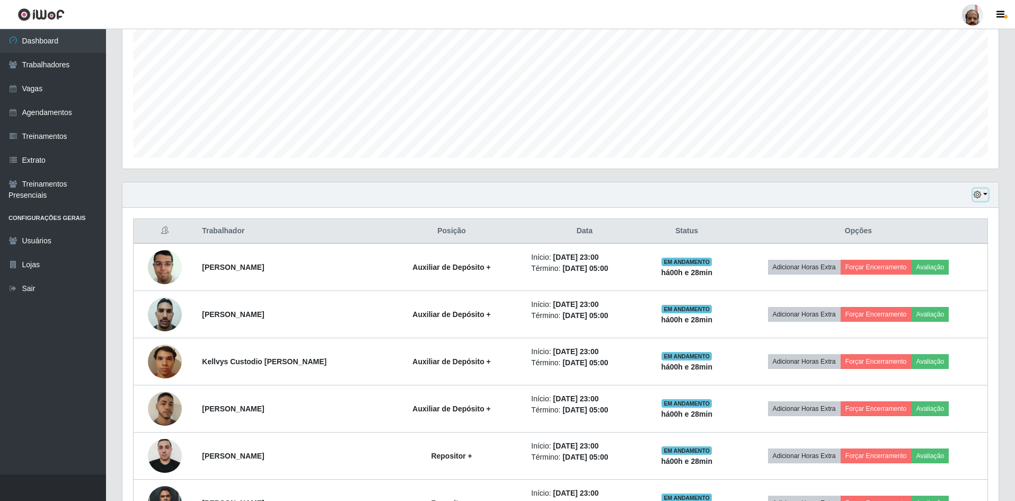
click at [982, 192] on button "button" at bounding box center [980, 195] width 15 height 12
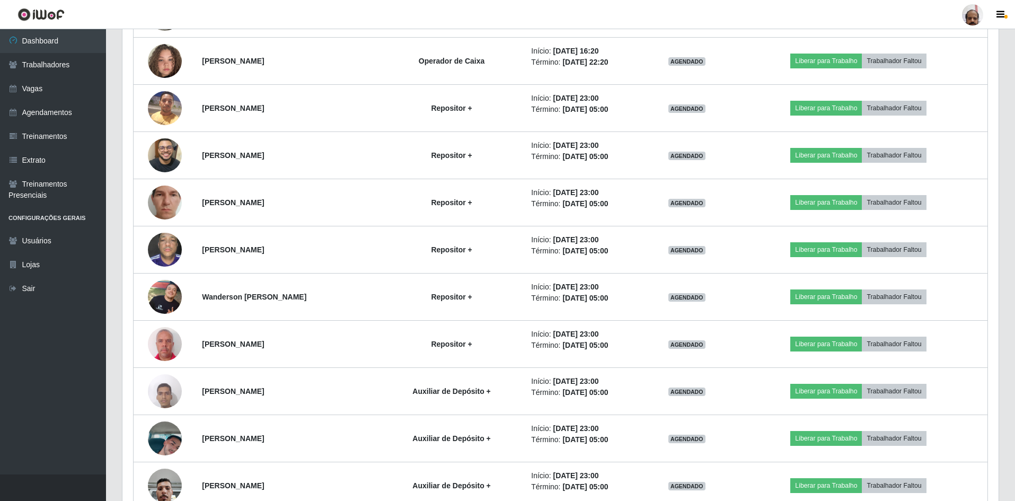
scroll to position [486, 0]
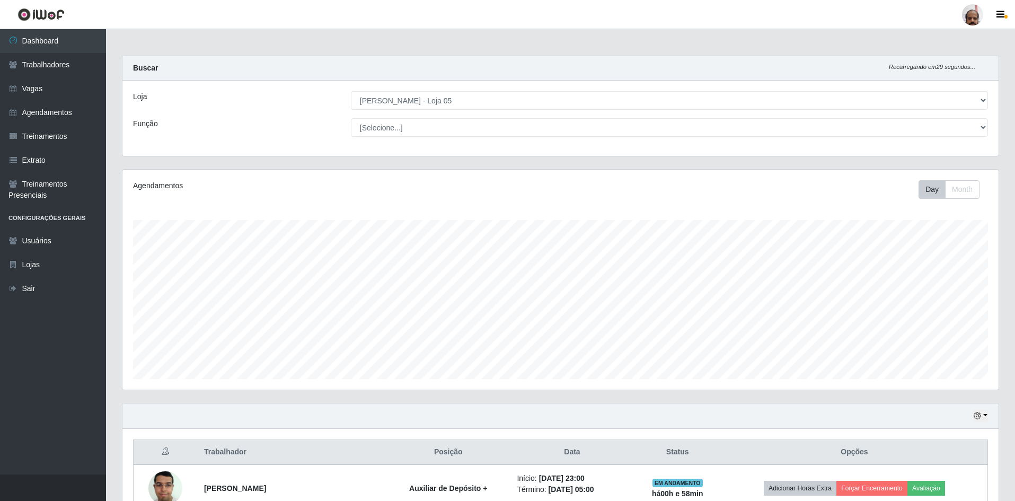
select select "252"
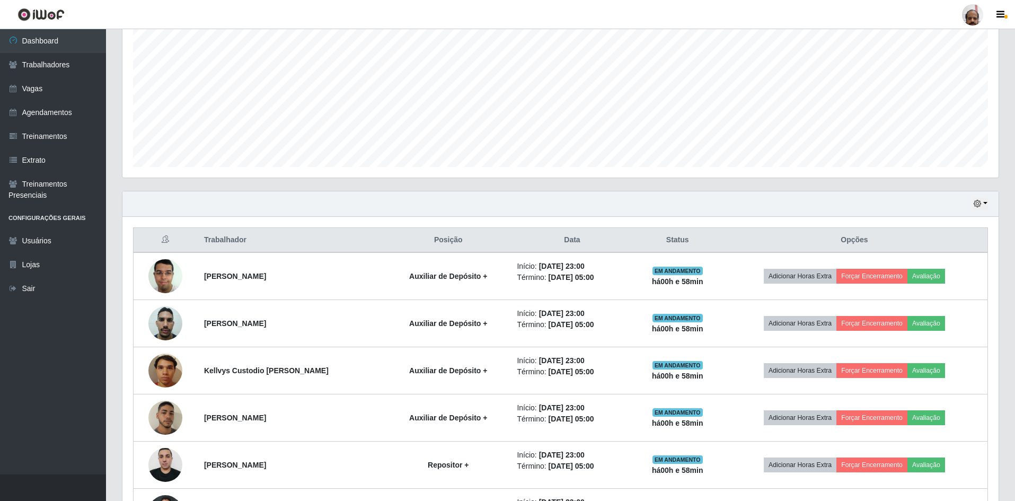
scroll to position [220, 876]
